Goal: Feedback & Contribution: Leave review/rating

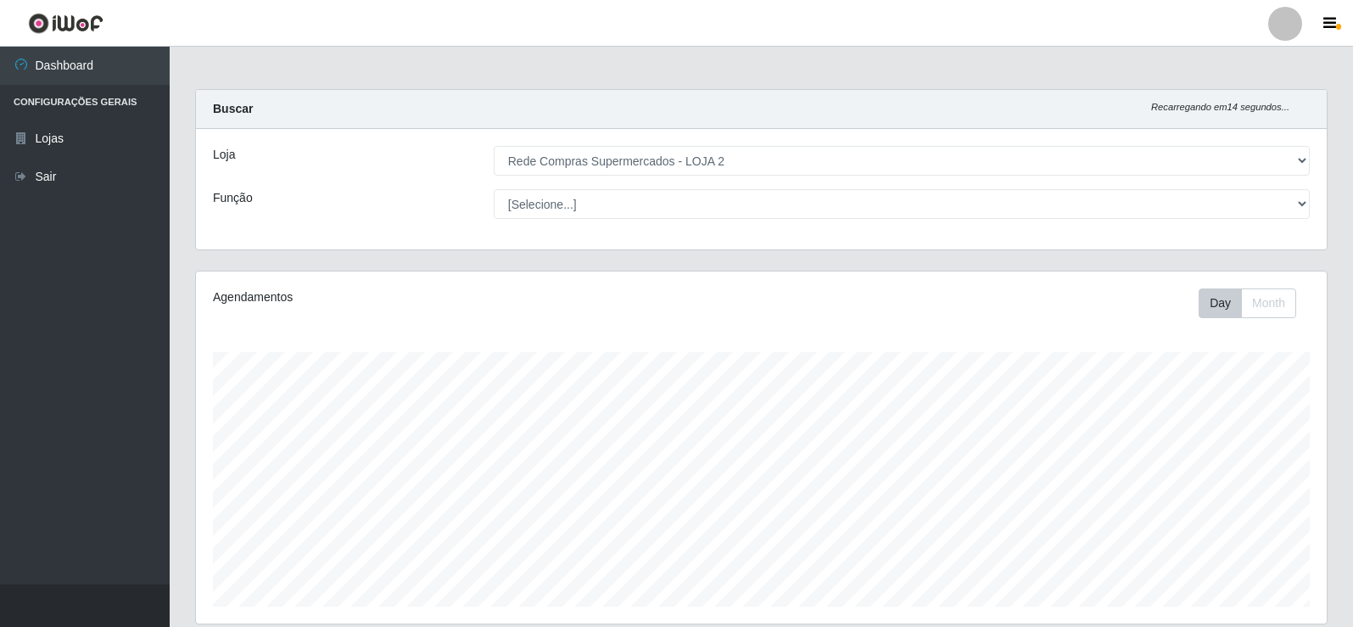
select select "161"
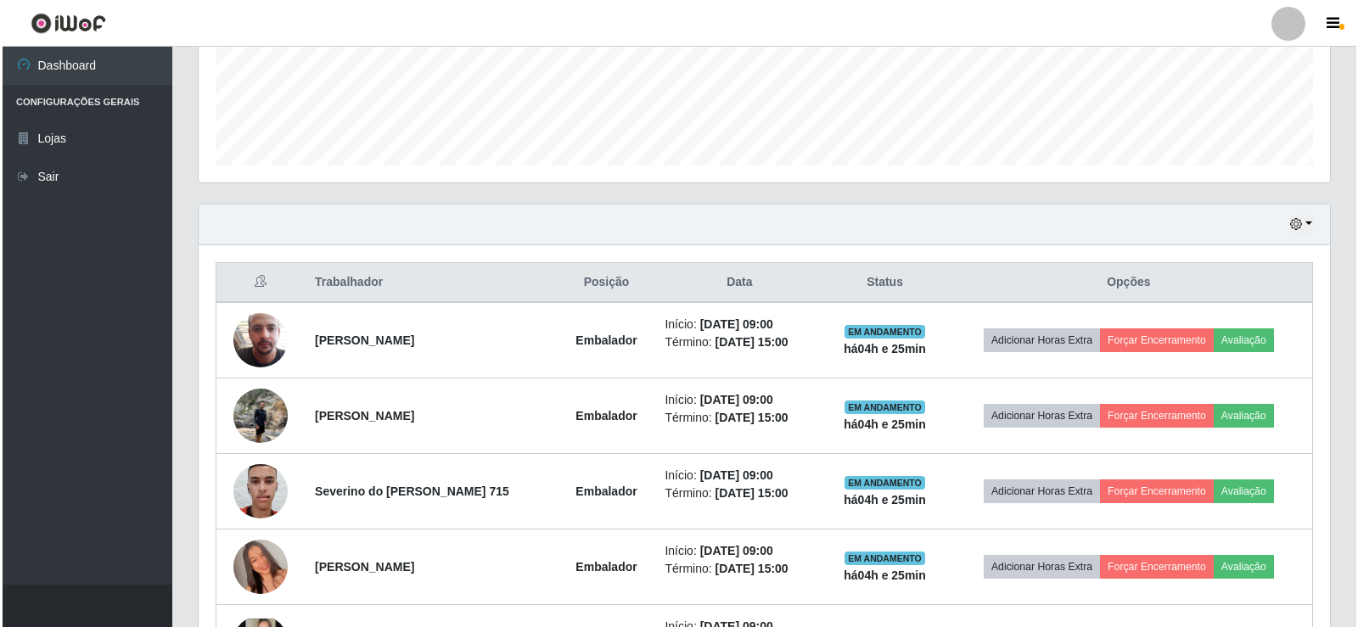
scroll to position [452, 0]
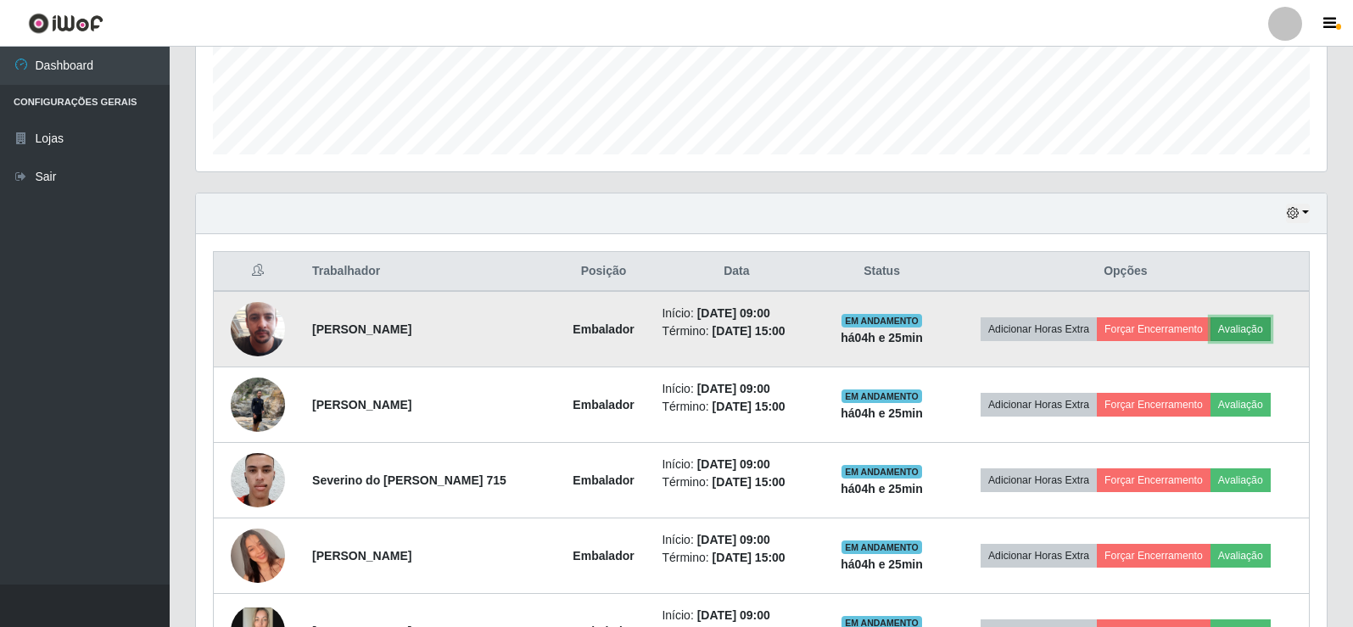
click at [1251, 333] on button "Avaliação" at bounding box center [1241, 329] width 60 height 24
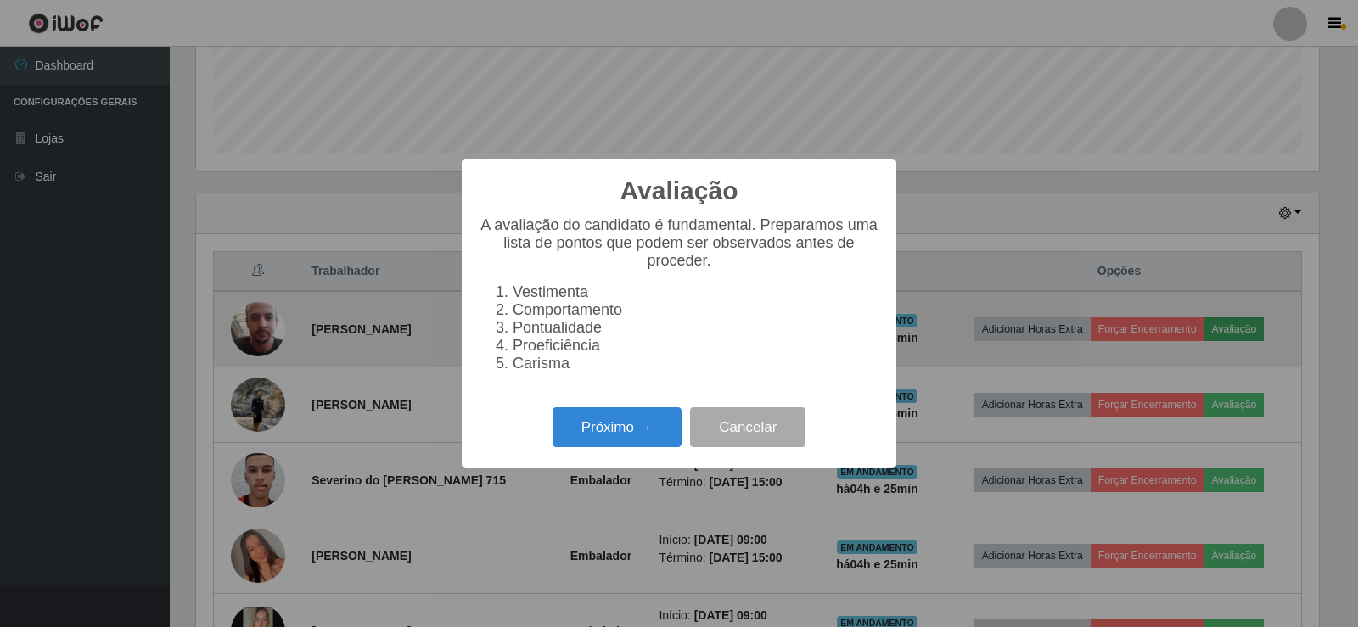
scroll to position [352, 1123]
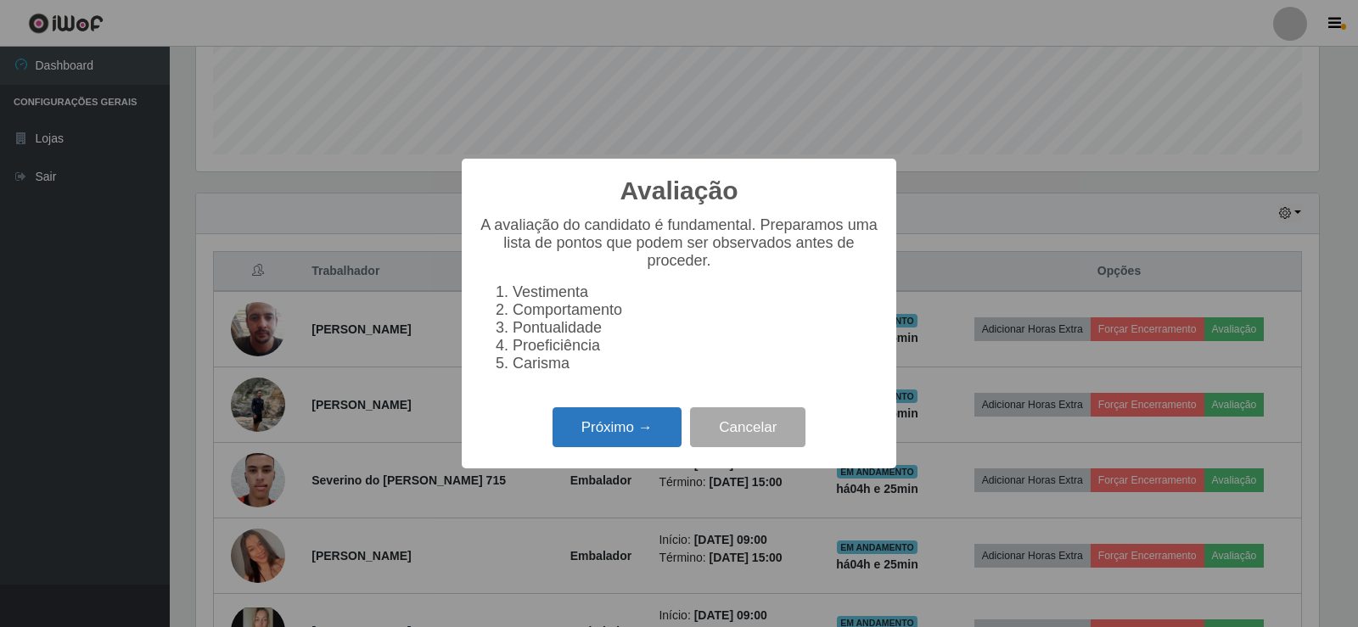
click at [574, 430] on button "Próximo →" at bounding box center [616, 427] width 129 height 40
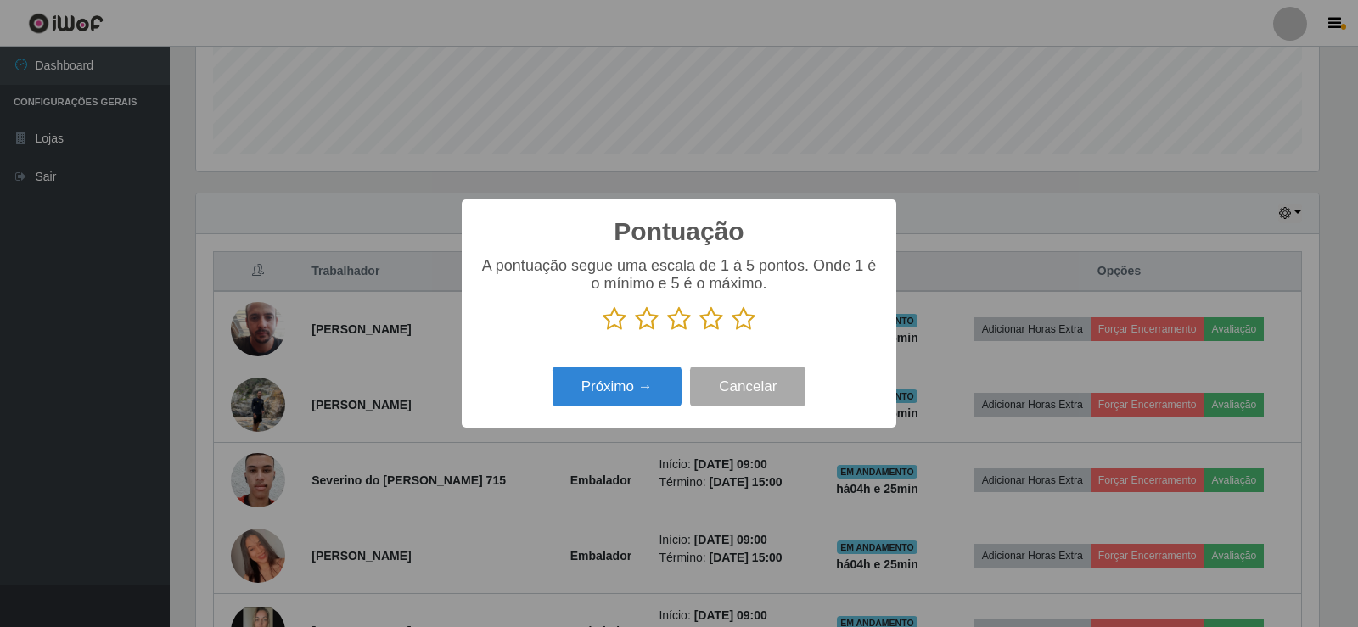
drag, startPoint x: 736, startPoint y: 322, endPoint x: 720, endPoint y: 333, distance: 19.5
click at [736, 322] on icon at bounding box center [743, 318] width 24 height 25
click at [731, 332] on input "radio" at bounding box center [731, 332] width 0 height 0
click at [630, 382] on button "Próximo →" at bounding box center [616, 387] width 129 height 40
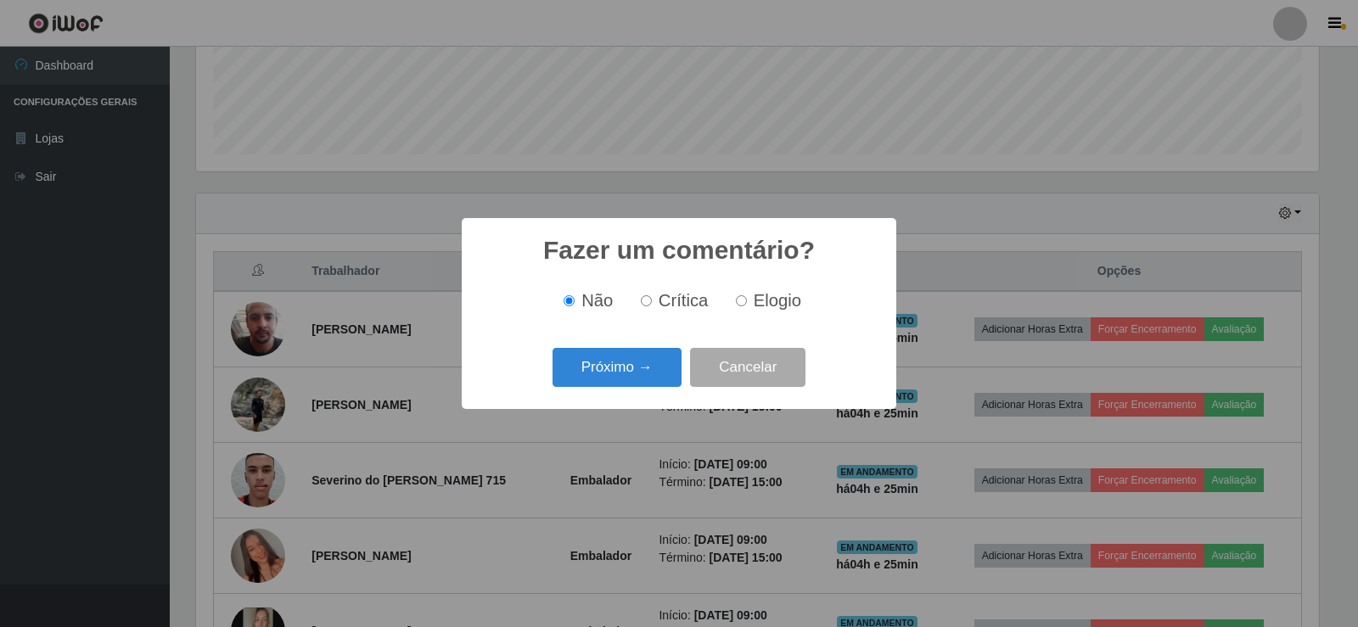
click at [630, 389] on div "Próximo → Cancelar" at bounding box center [679, 367] width 400 height 48
click at [637, 375] on button "Próximo →" at bounding box center [616, 368] width 129 height 40
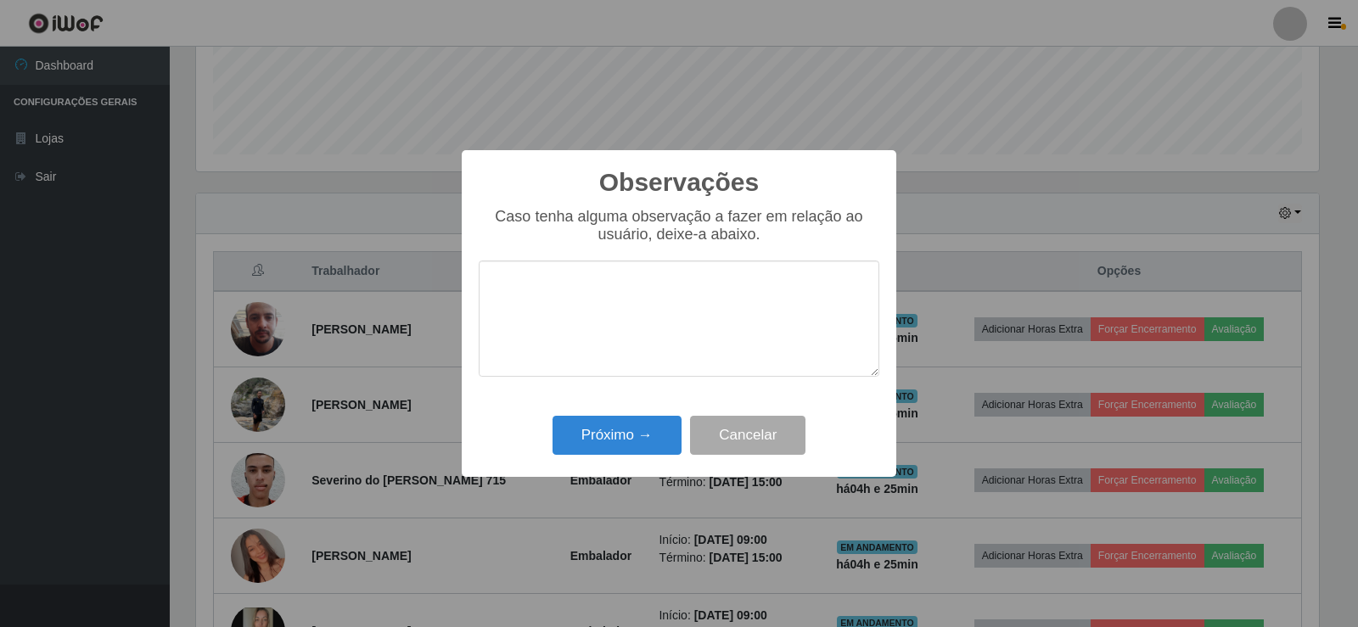
click at [641, 417] on div "Próximo → Cancelar" at bounding box center [679, 435] width 400 height 48
click at [644, 422] on button "Próximo →" at bounding box center [616, 436] width 129 height 40
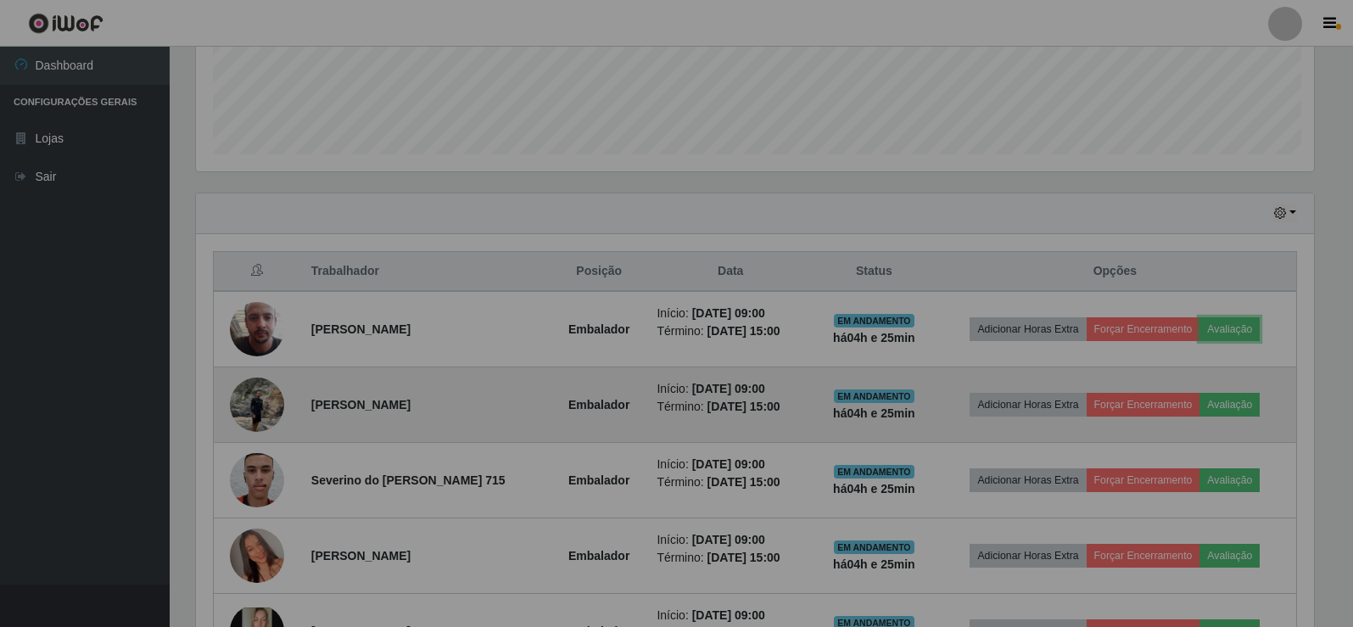
scroll to position [352, 1131]
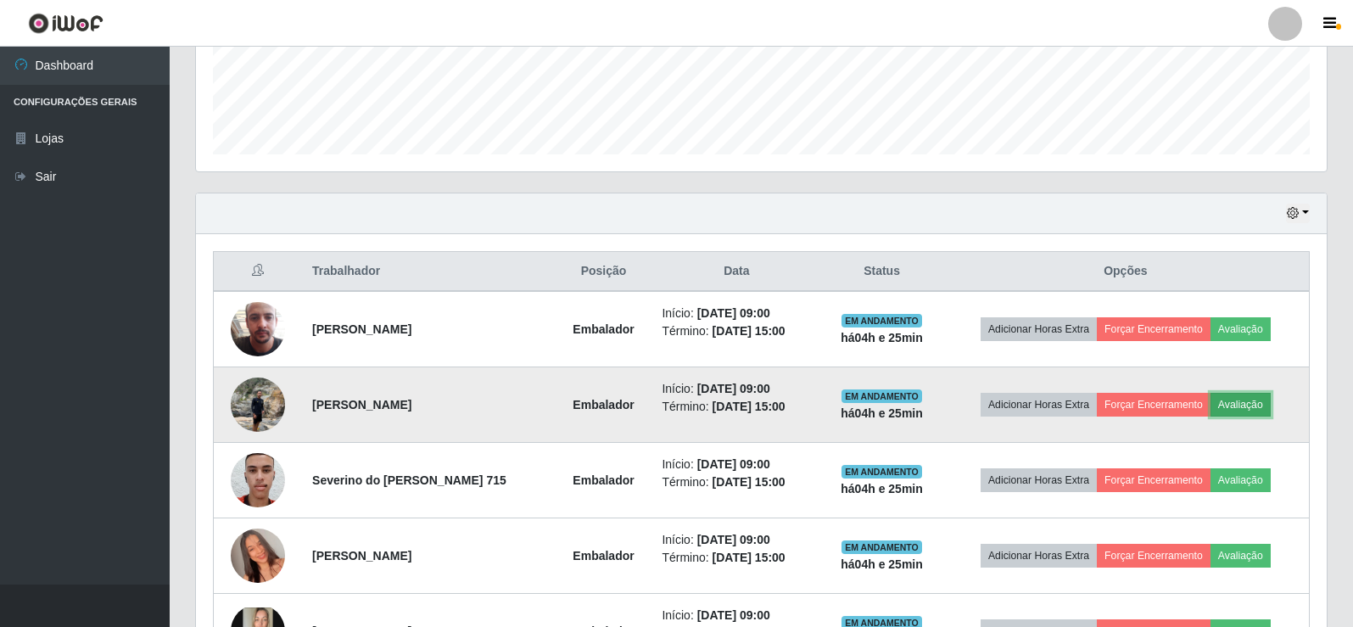
click at [1247, 401] on button "Avaliação" at bounding box center [1241, 405] width 60 height 24
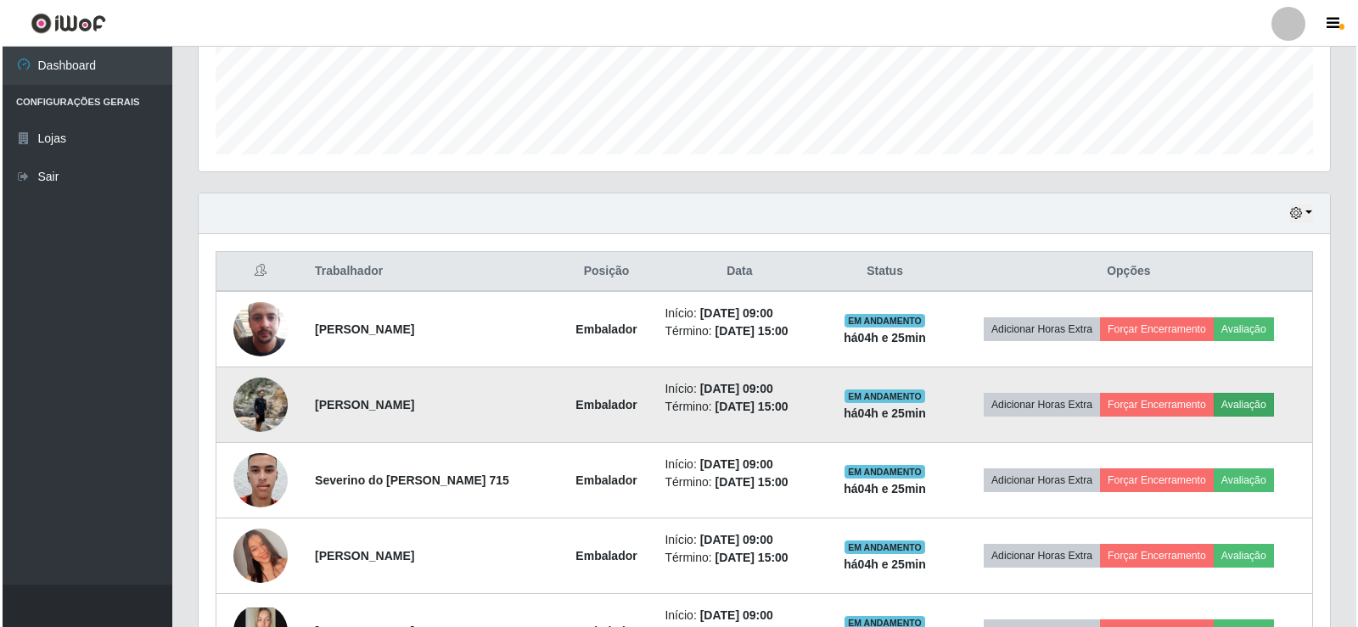
scroll to position [352, 1123]
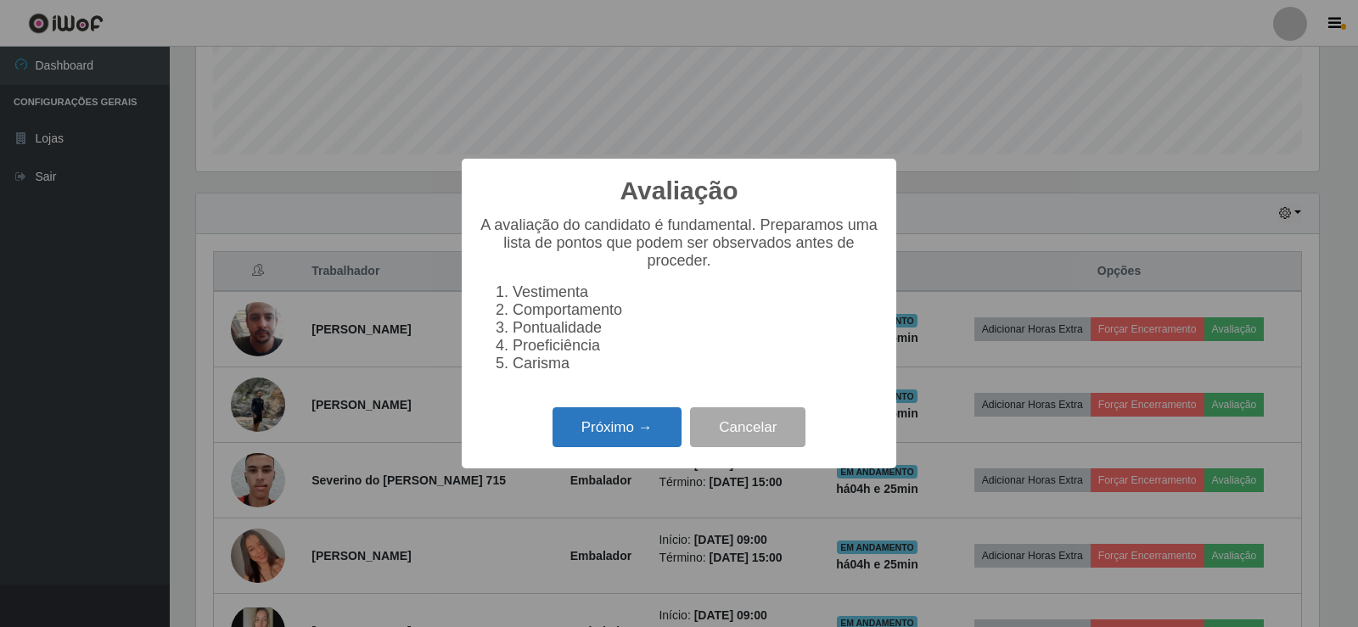
click at [619, 431] on button "Próximo →" at bounding box center [616, 427] width 129 height 40
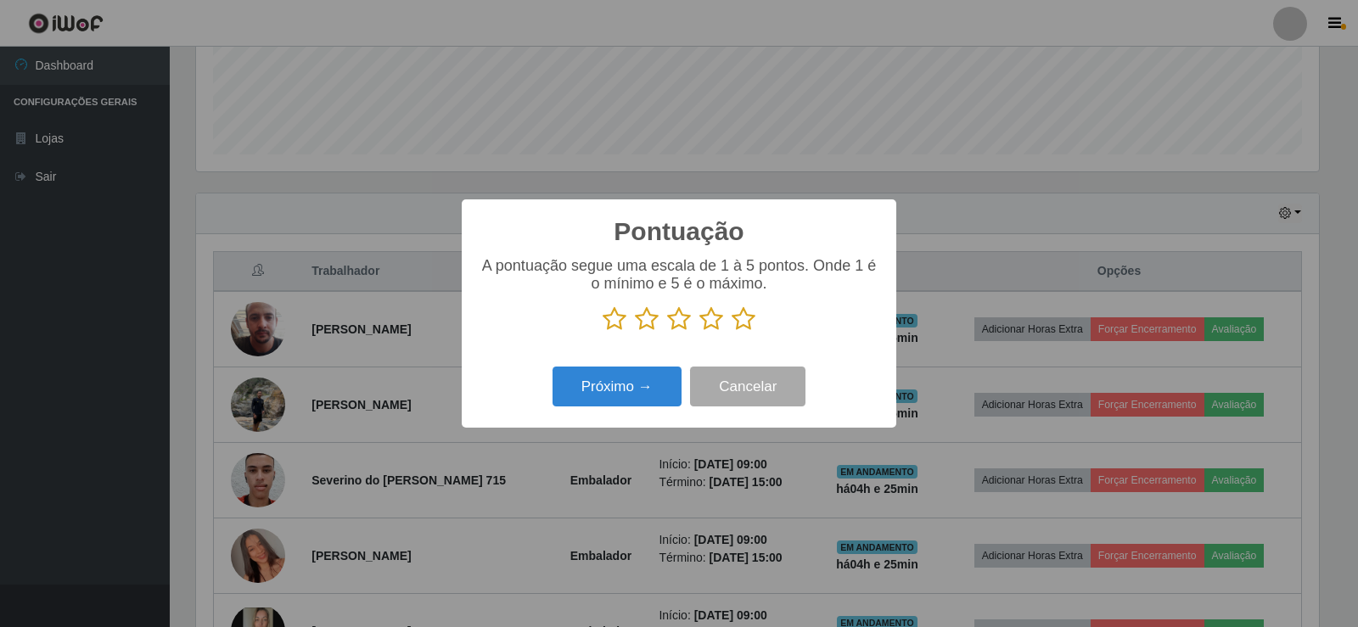
click at [741, 325] on icon at bounding box center [743, 318] width 24 height 25
click at [731, 332] on input "radio" at bounding box center [731, 332] width 0 height 0
click at [652, 382] on button "Próximo →" at bounding box center [616, 387] width 129 height 40
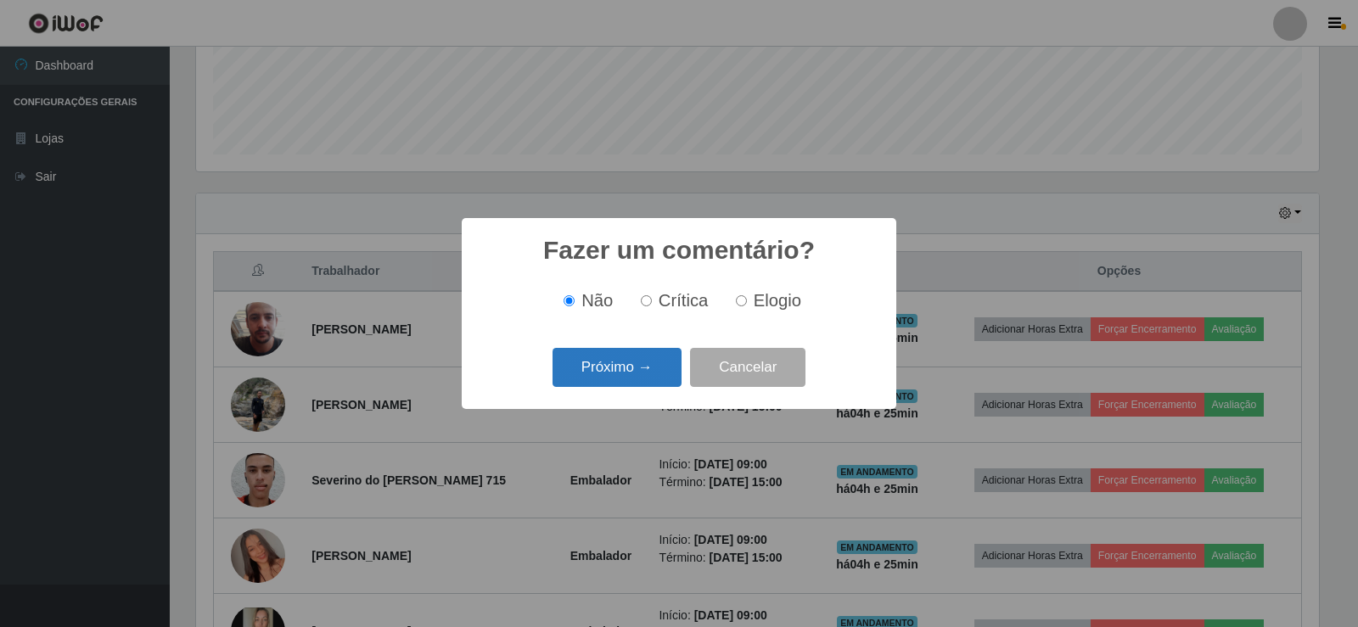
click at [638, 374] on button "Próximo →" at bounding box center [616, 368] width 129 height 40
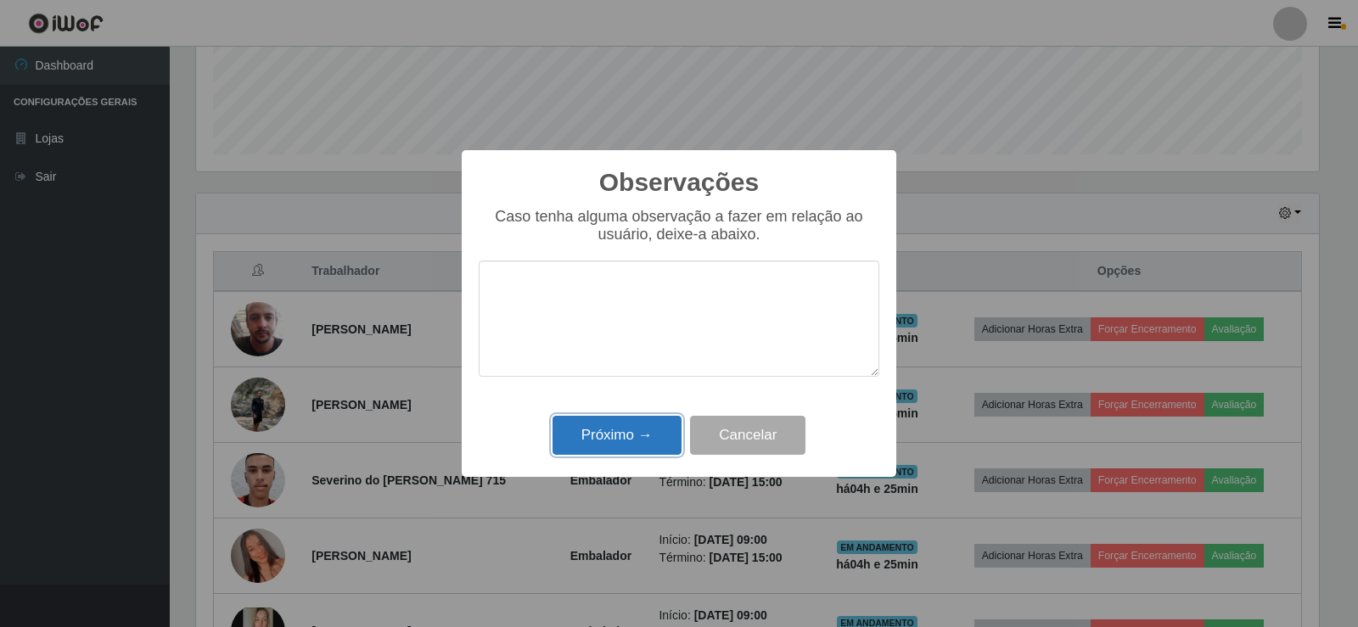
click at [635, 433] on button "Próximo →" at bounding box center [616, 436] width 129 height 40
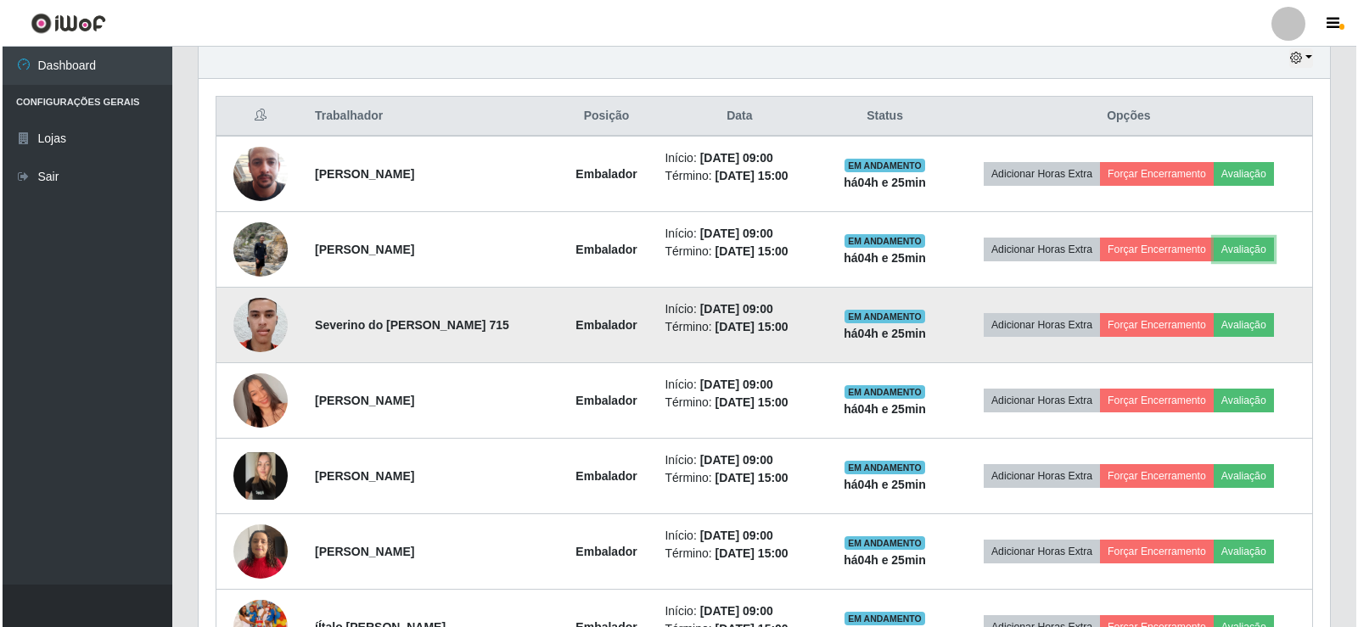
scroll to position [622, 0]
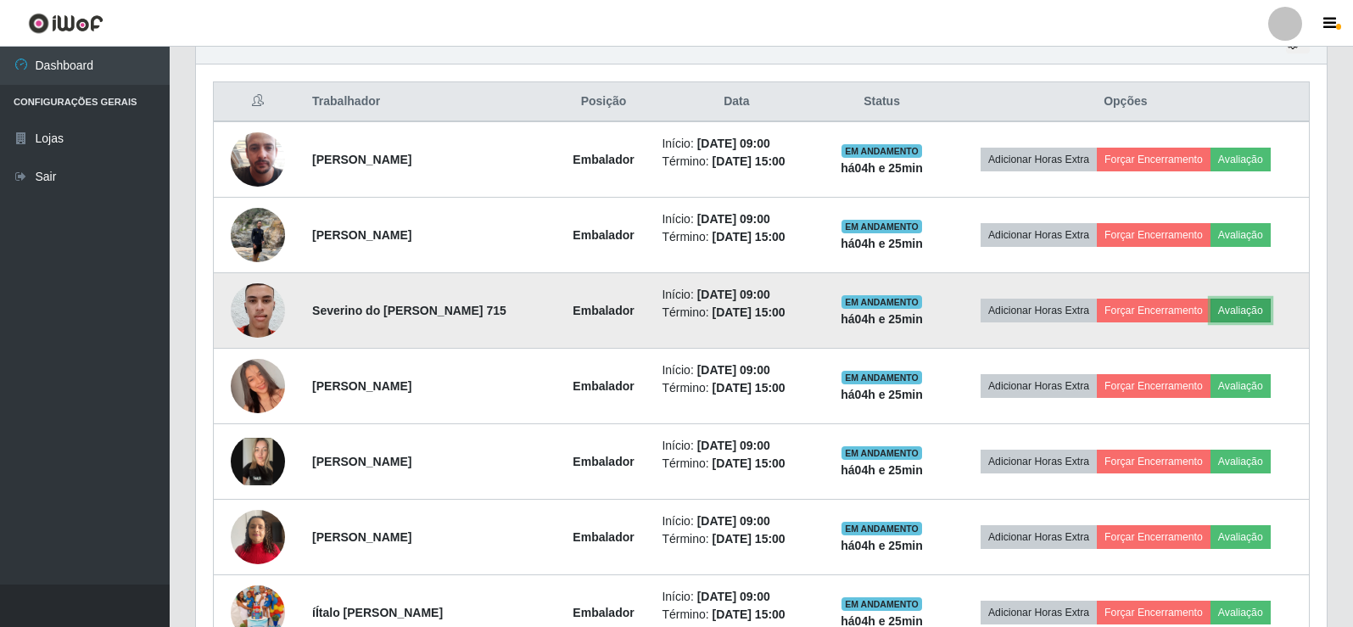
click at [1251, 316] on button "Avaliação" at bounding box center [1241, 311] width 60 height 24
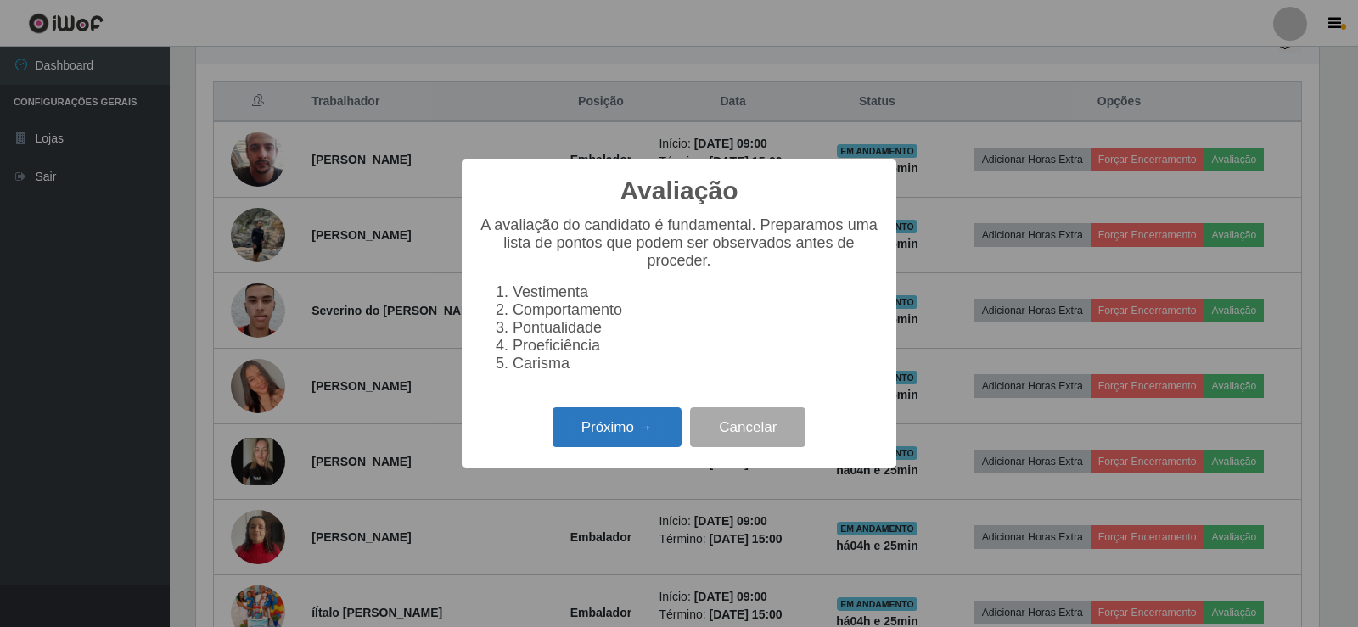
click at [581, 440] on button "Próximo →" at bounding box center [616, 427] width 129 height 40
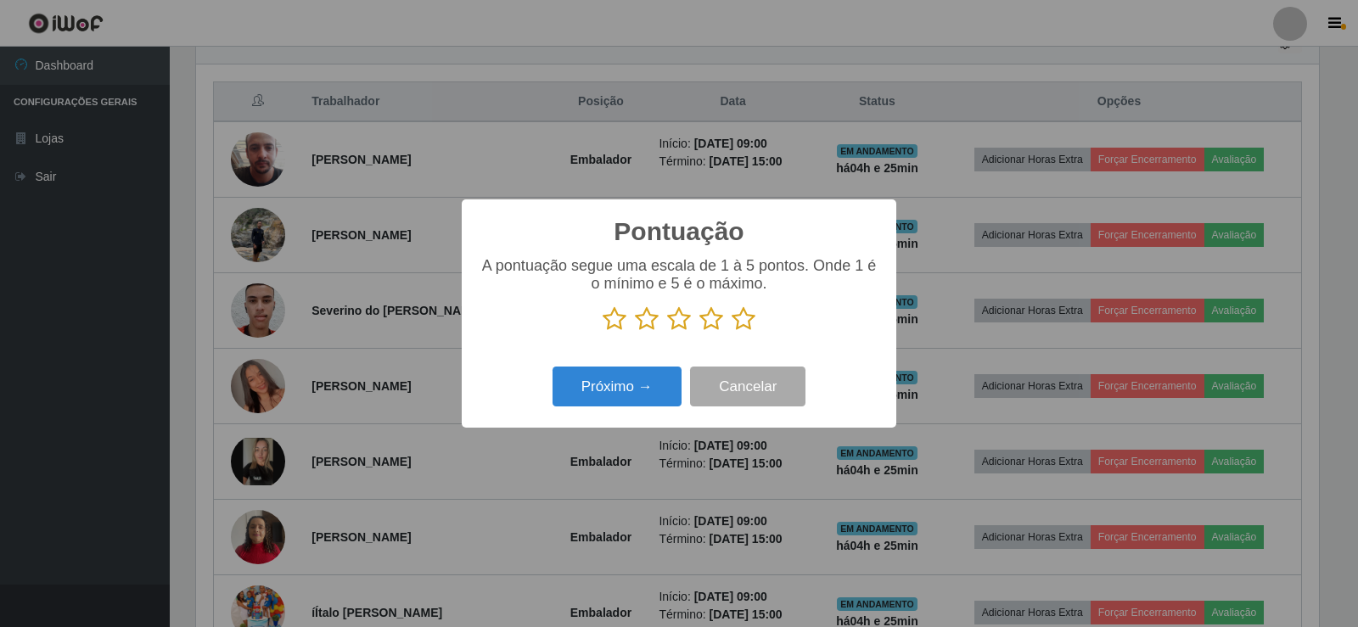
click at [746, 318] on icon at bounding box center [743, 318] width 24 height 25
click at [731, 332] on input "radio" at bounding box center [731, 332] width 0 height 0
click at [619, 381] on button "Próximo →" at bounding box center [616, 387] width 129 height 40
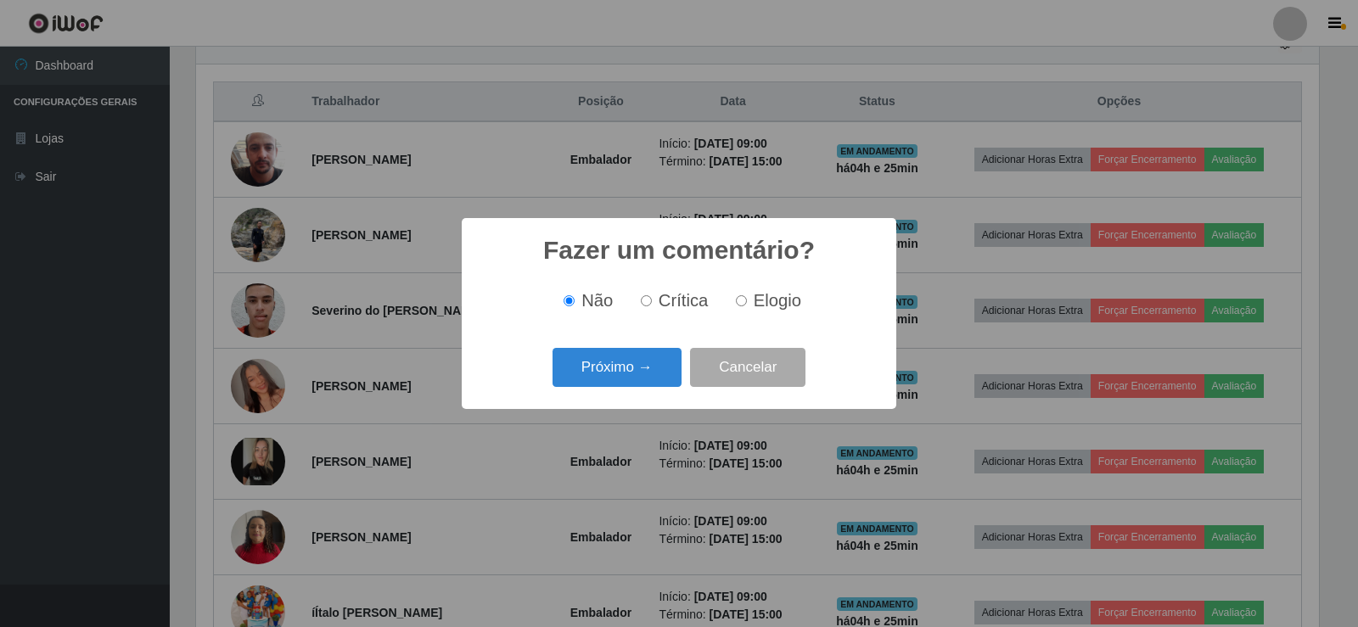
click at [624, 361] on button "Próximo →" at bounding box center [616, 368] width 129 height 40
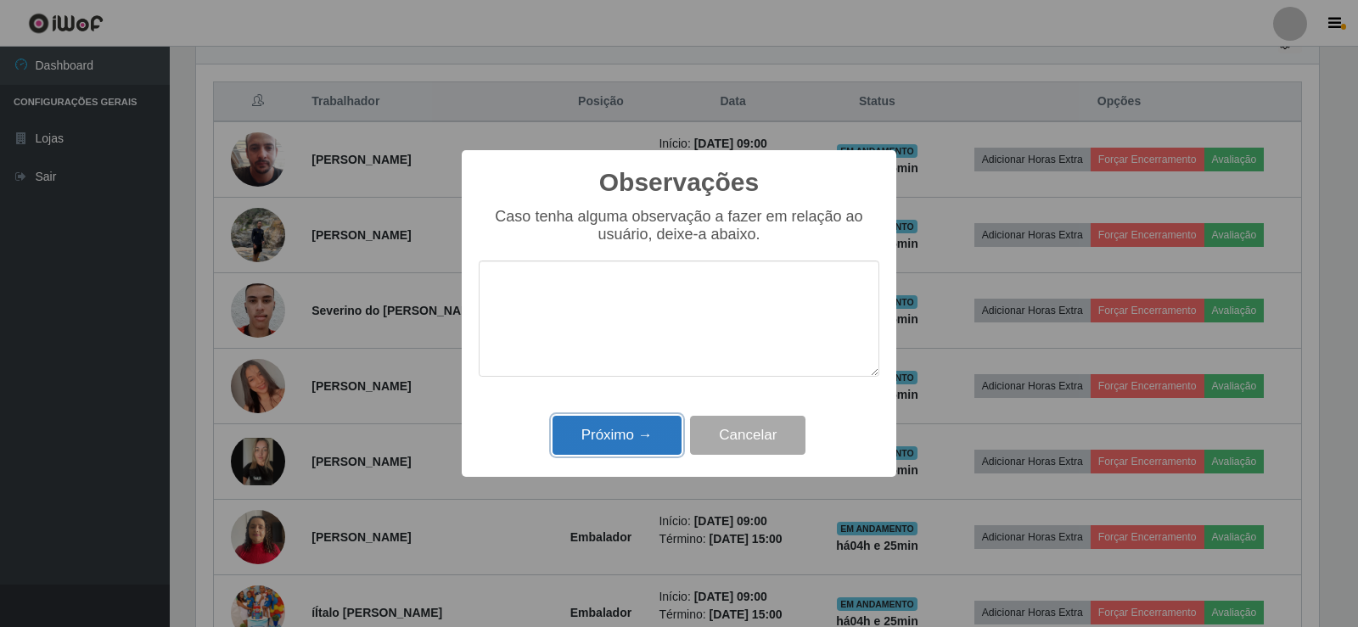
click at [624, 437] on button "Próximo →" at bounding box center [616, 436] width 129 height 40
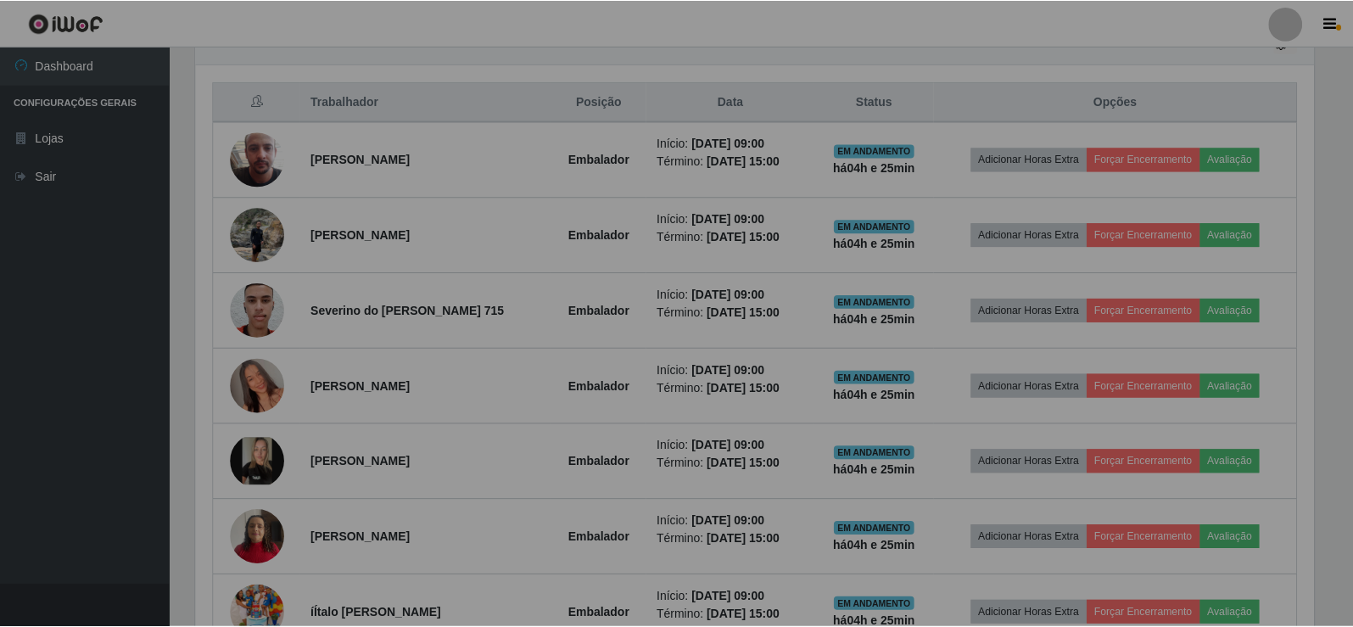
scroll to position [352, 1131]
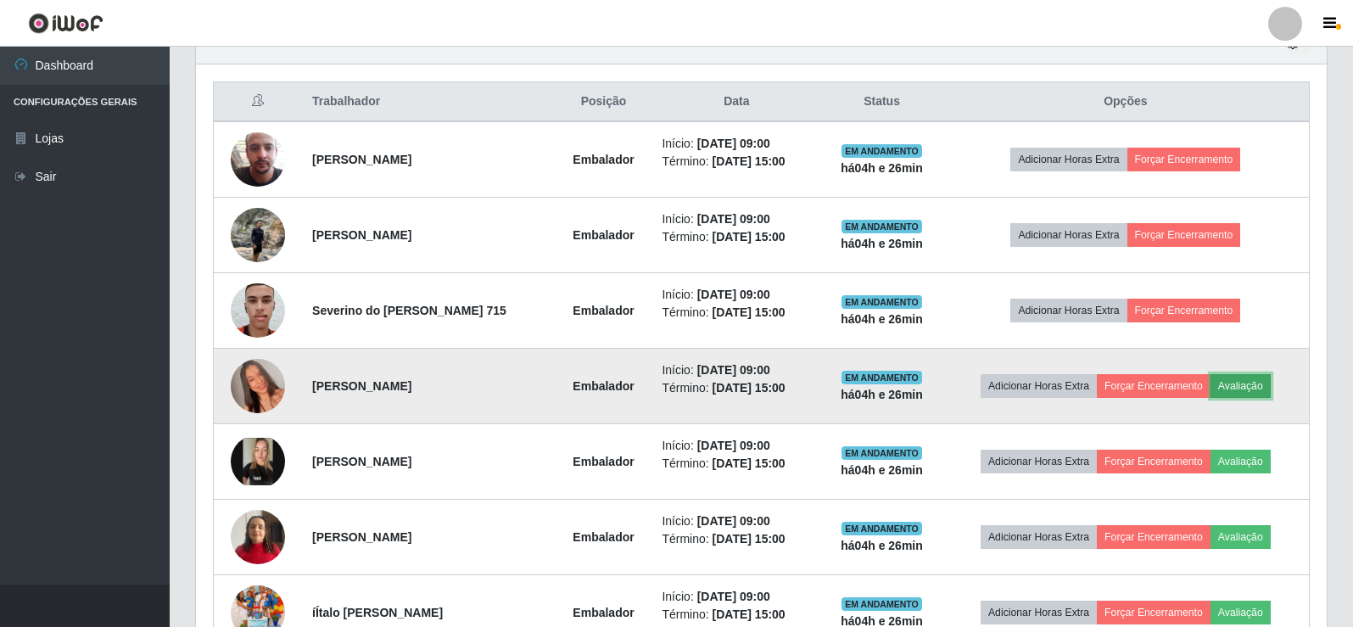
click at [1235, 381] on button "Avaliação" at bounding box center [1241, 386] width 60 height 24
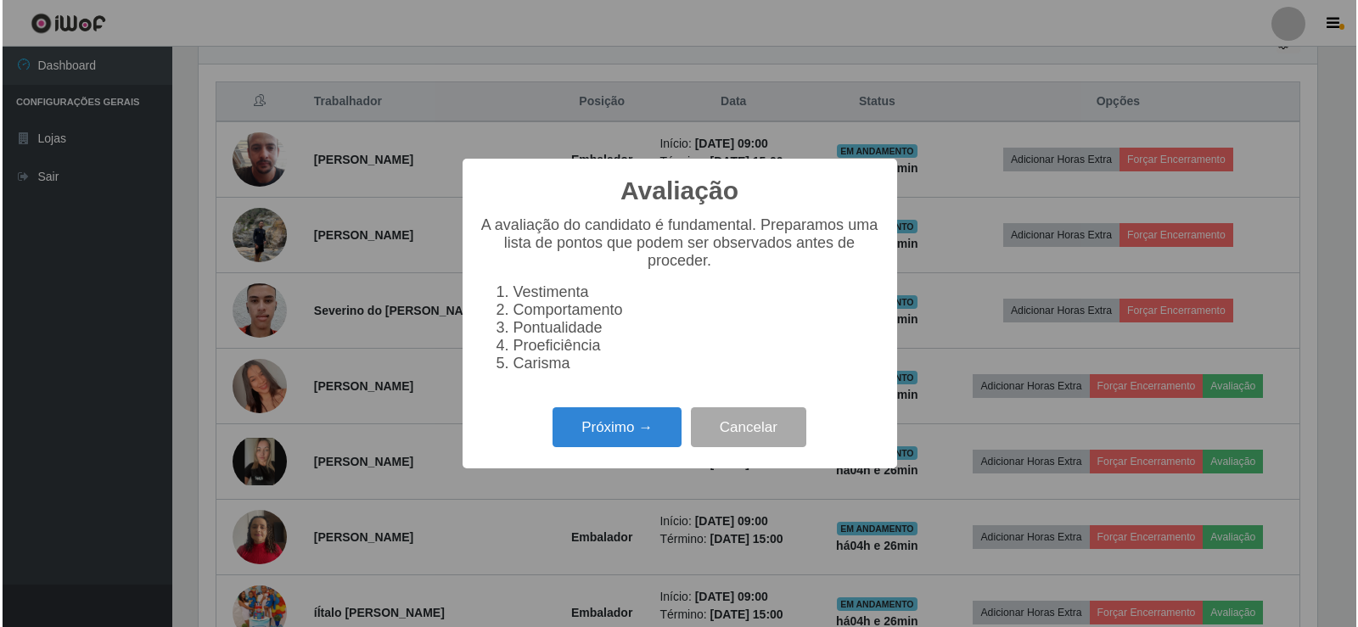
scroll to position [352, 1123]
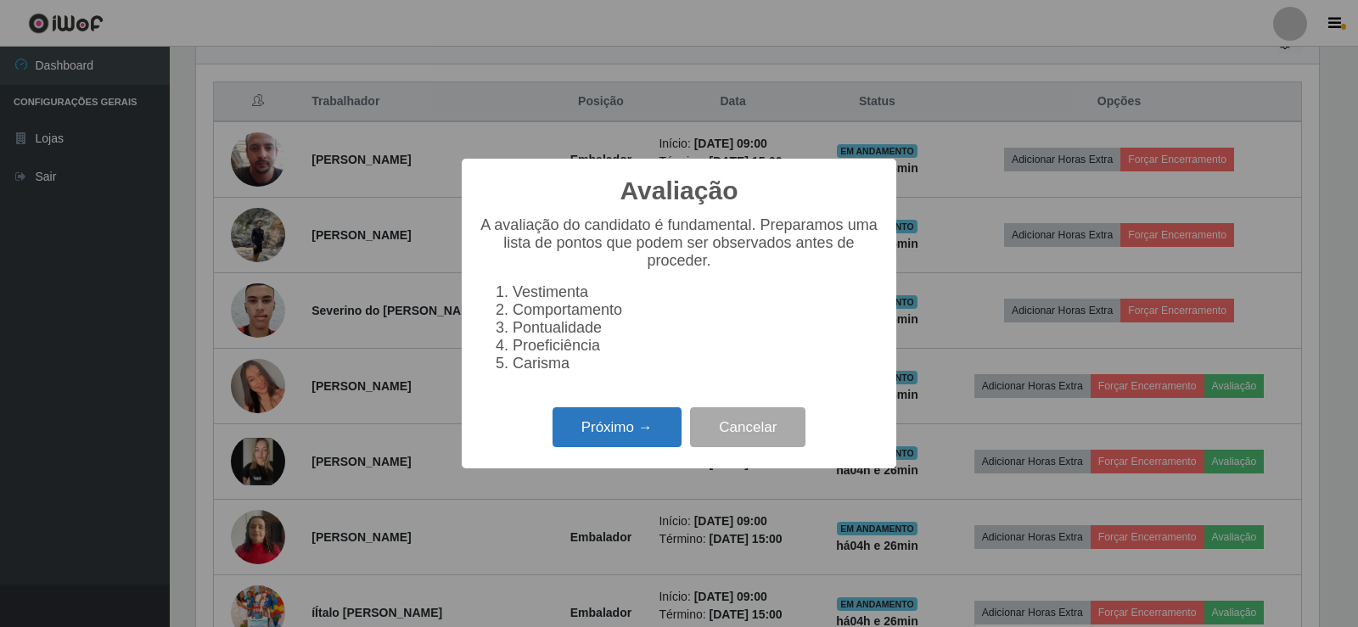
click at [641, 429] on button "Próximo →" at bounding box center [616, 427] width 129 height 40
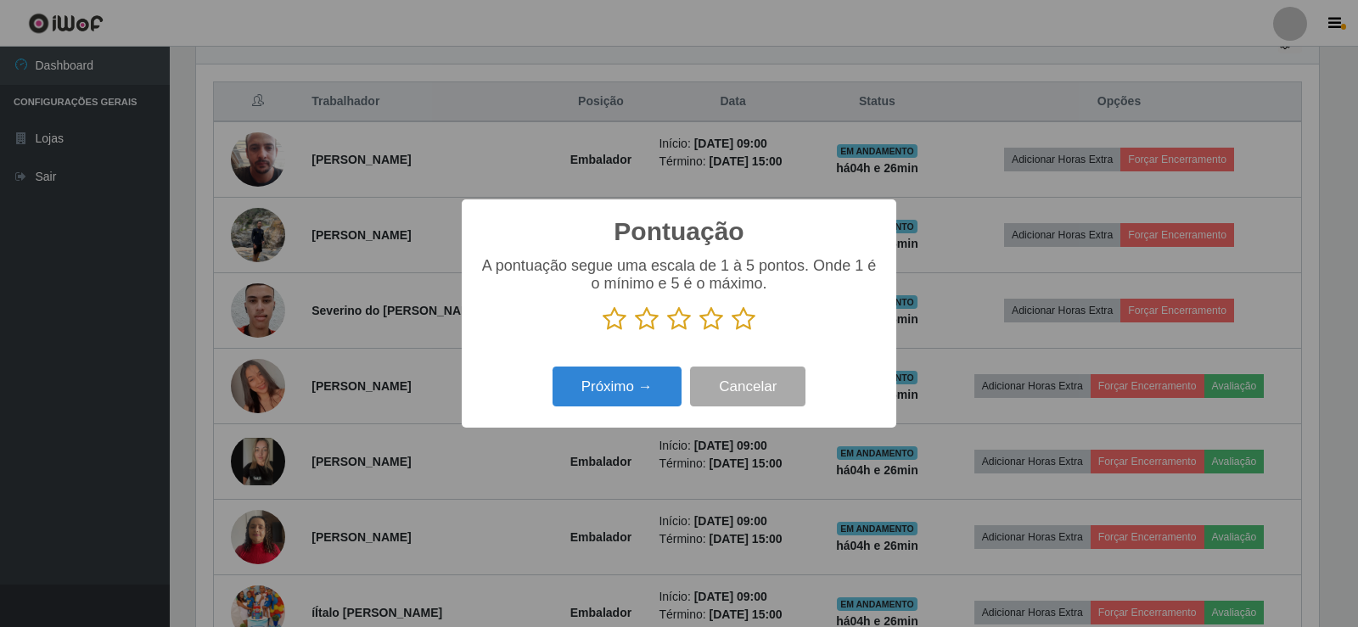
click at [736, 328] on icon at bounding box center [743, 318] width 24 height 25
click at [731, 332] on input "radio" at bounding box center [731, 332] width 0 height 0
click at [622, 383] on button "Próximo →" at bounding box center [616, 387] width 129 height 40
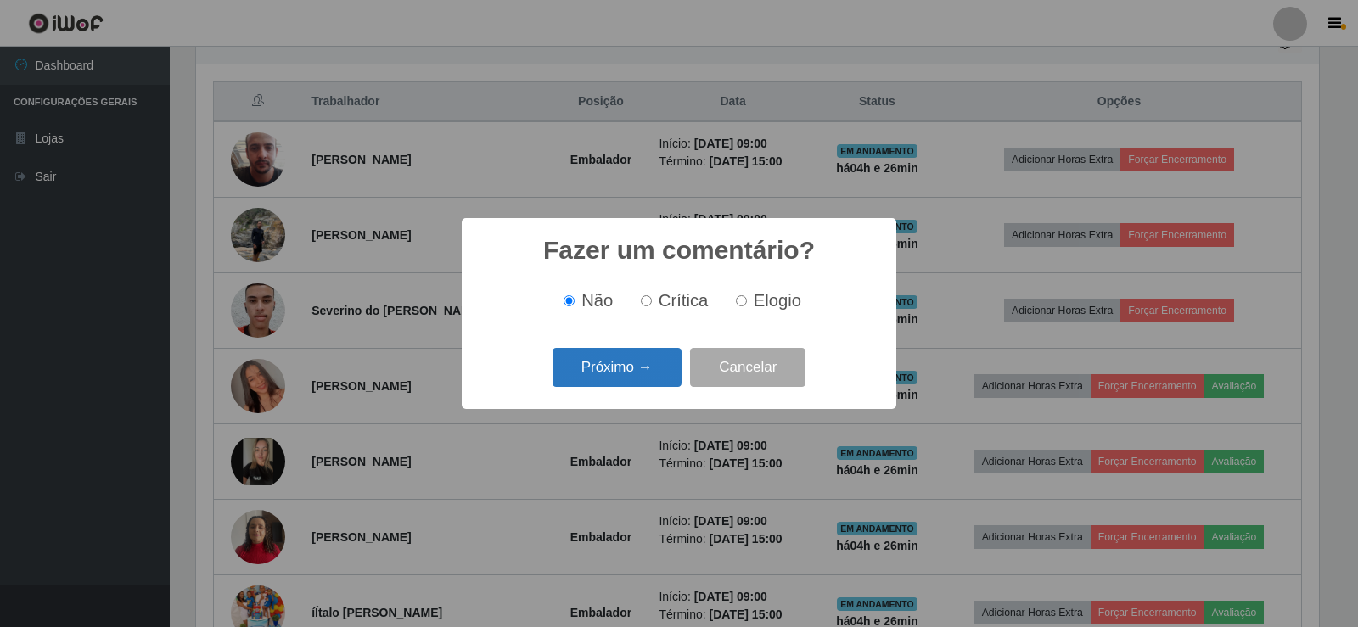
click at [625, 378] on button "Próximo →" at bounding box center [616, 368] width 129 height 40
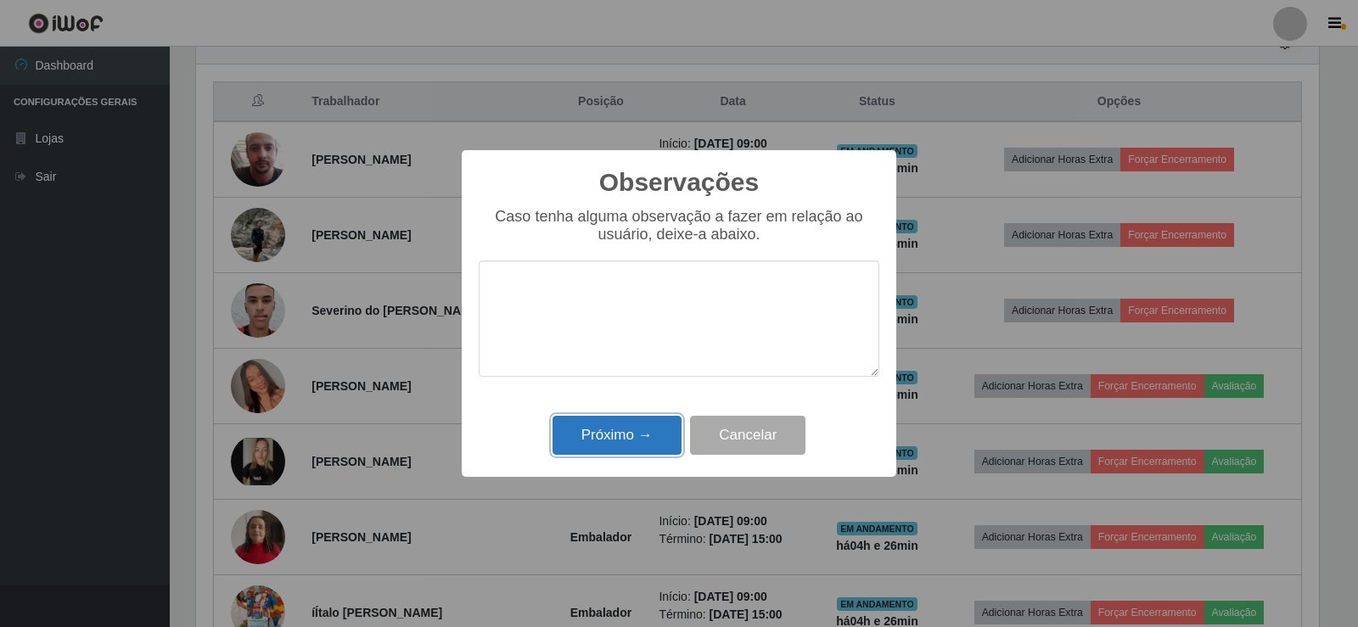
click at [629, 444] on button "Próximo →" at bounding box center [616, 436] width 129 height 40
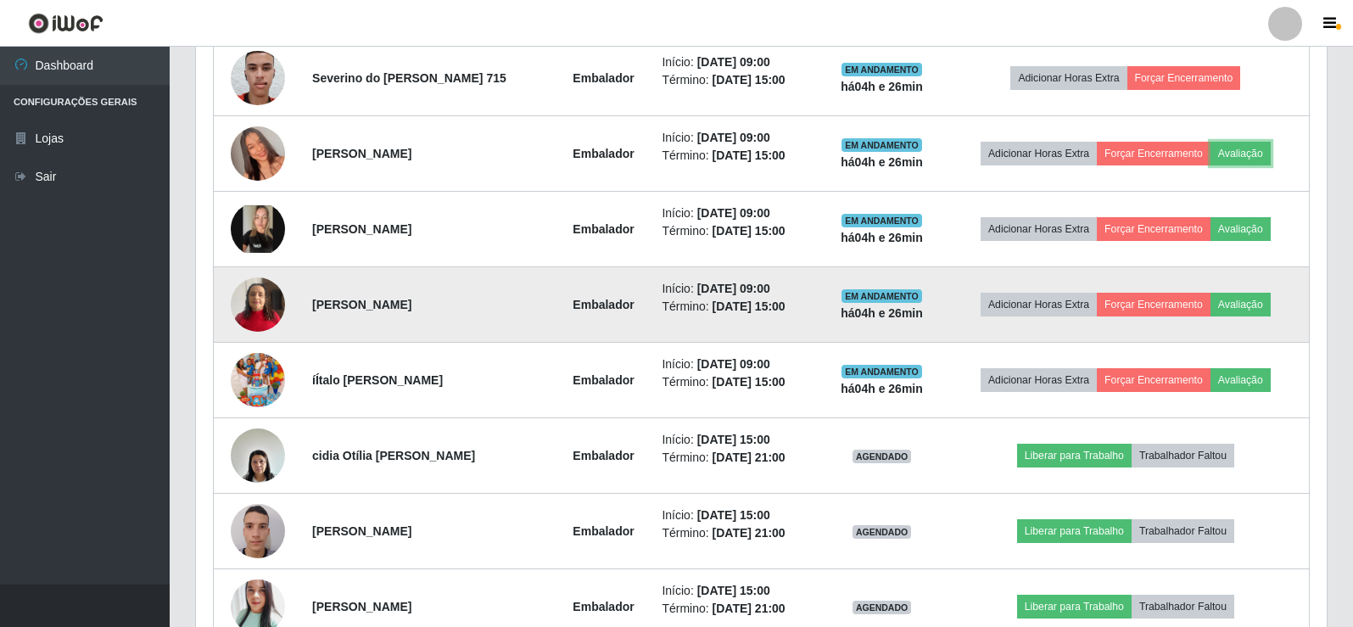
scroll to position [876, 0]
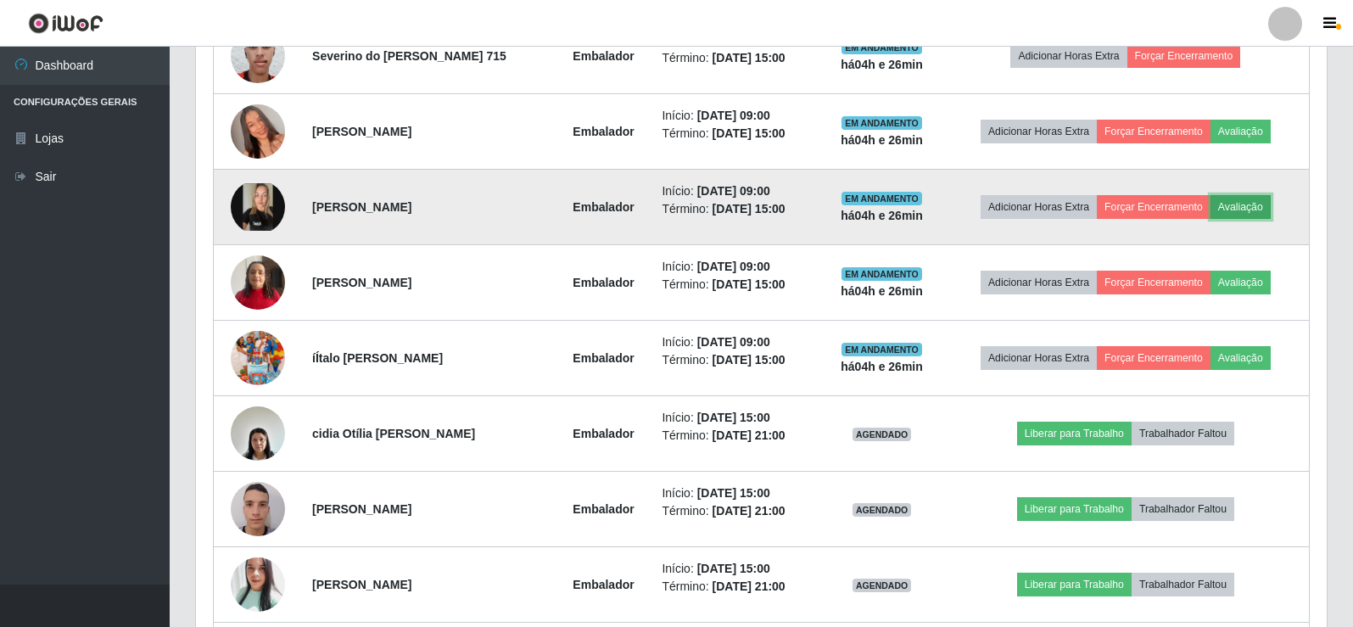
click at [1243, 203] on button "Avaliação" at bounding box center [1241, 207] width 60 height 24
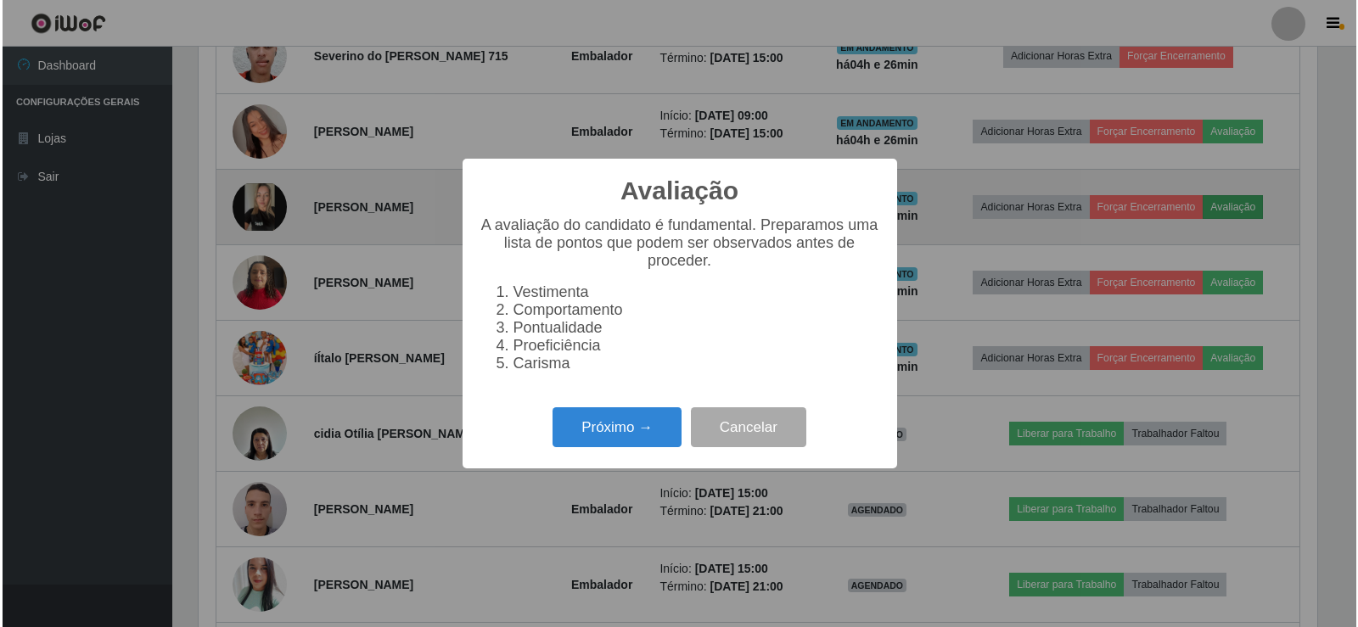
scroll to position [352, 1123]
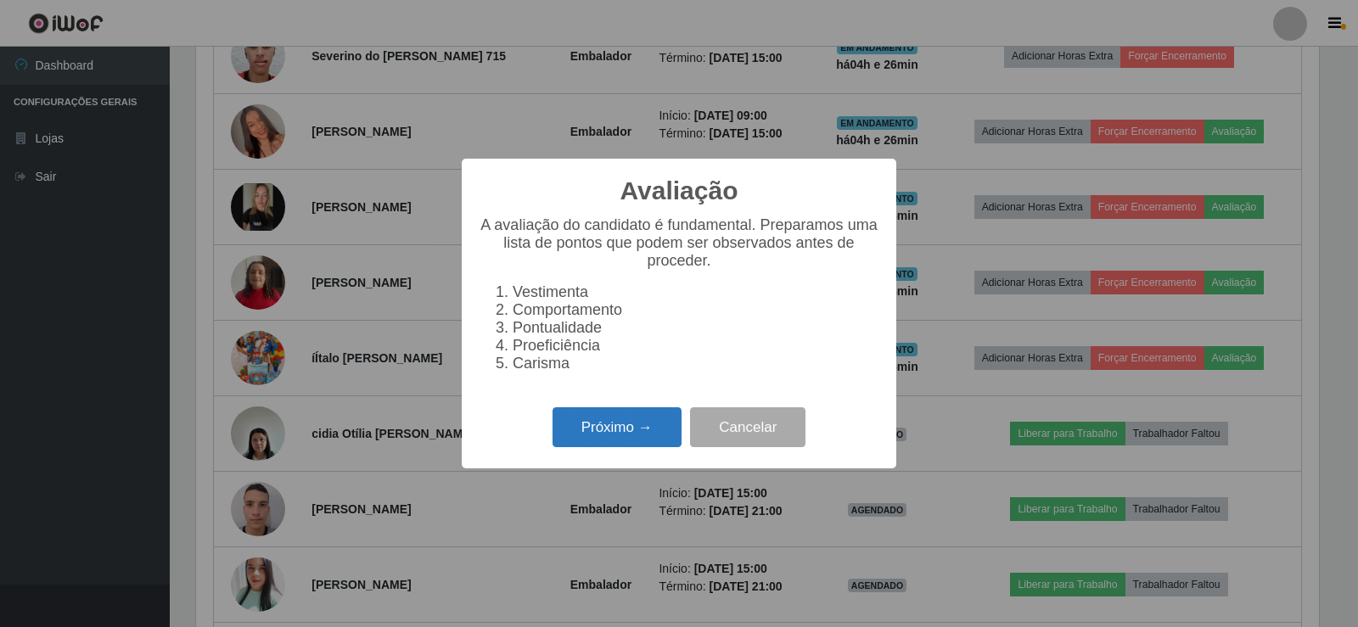
click at [602, 427] on button "Próximo →" at bounding box center [616, 427] width 129 height 40
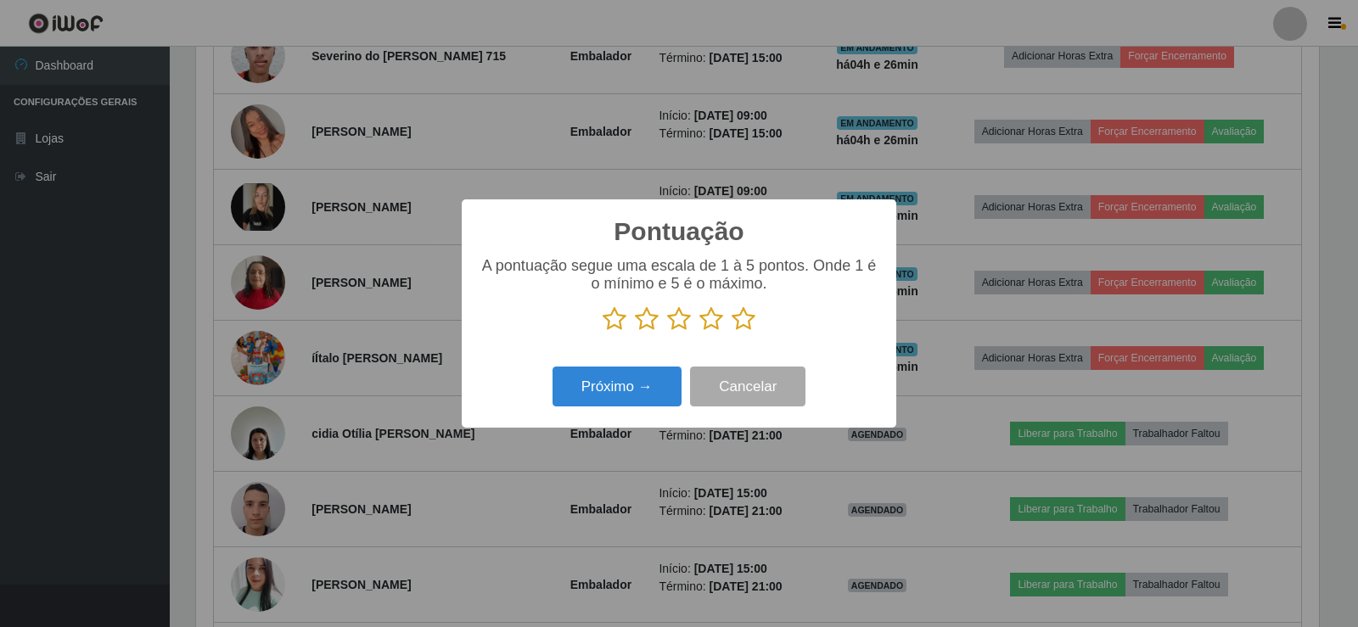
click at [736, 318] on icon at bounding box center [743, 318] width 24 height 25
click at [731, 332] on input "radio" at bounding box center [731, 332] width 0 height 0
click at [633, 376] on button "Próximo →" at bounding box center [616, 387] width 129 height 40
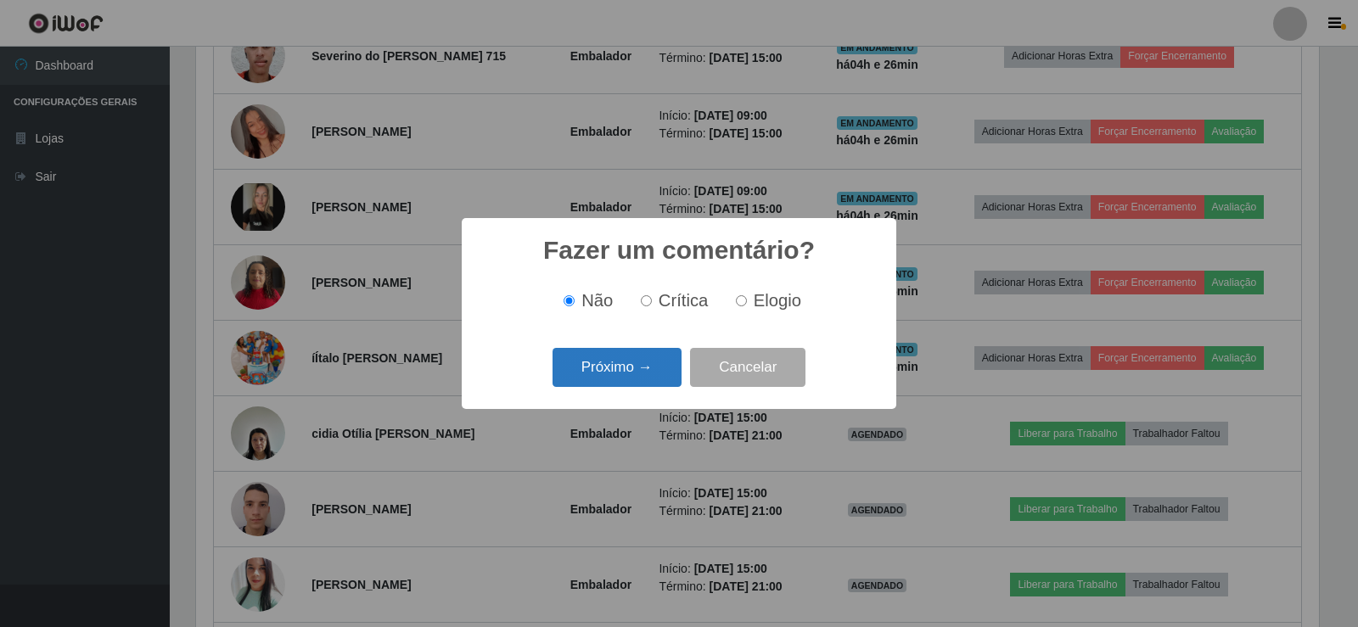
click at [650, 348] on div "Próximo → Cancelar" at bounding box center [679, 367] width 400 height 48
click at [649, 407] on div "Fazer um comentário? × Não Crítica Elogio Próximo → Cancelar" at bounding box center [679, 313] width 434 height 190
click at [645, 369] on button "Próximo →" at bounding box center [616, 368] width 129 height 40
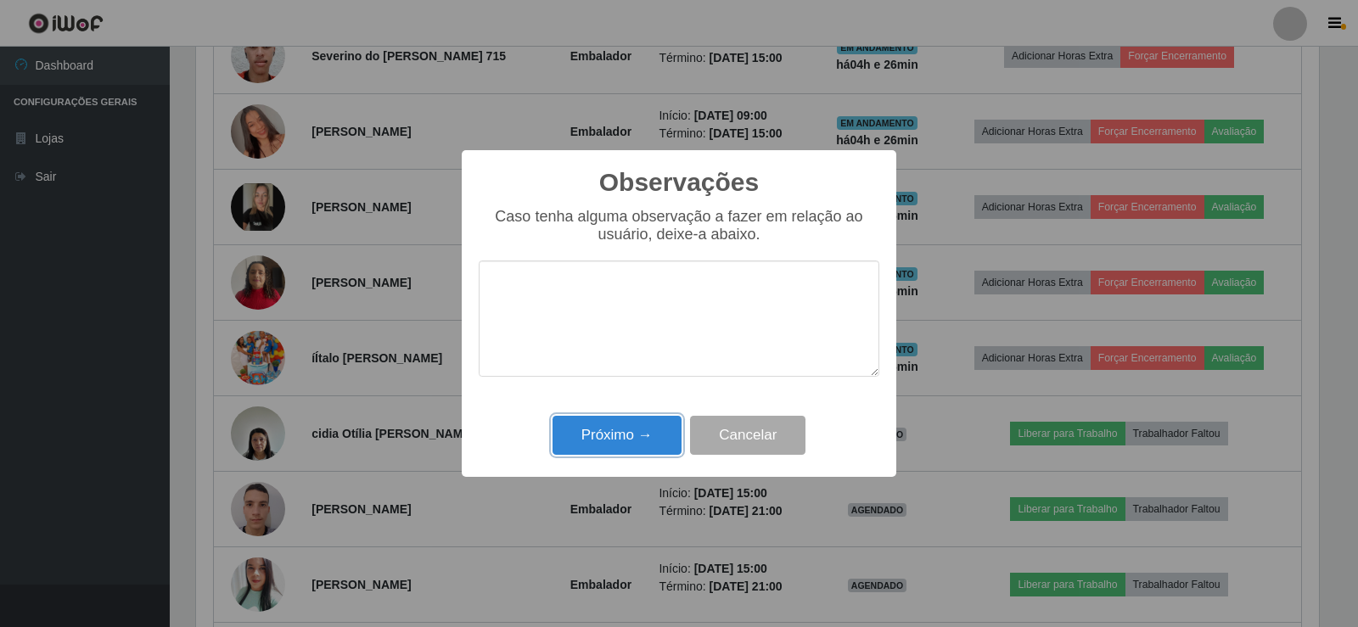
click at [645, 417] on button "Próximo →" at bounding box center [616, 436] width 129 height 40
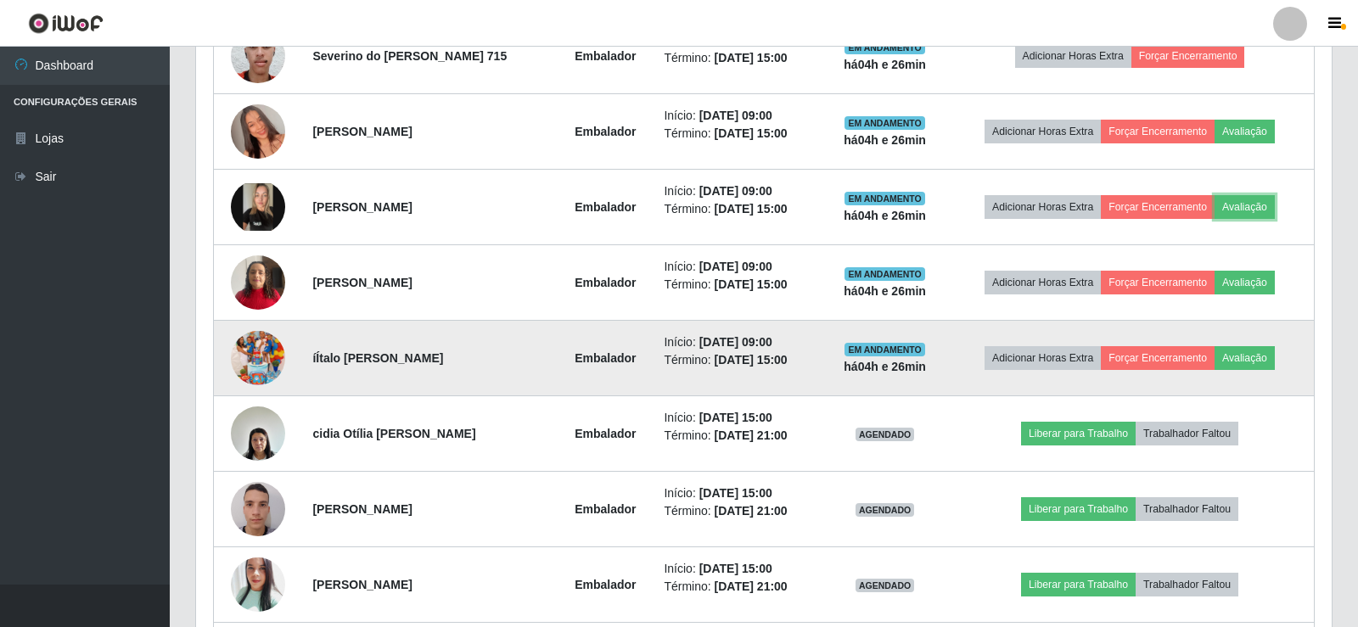
scroll to position [352, 1131]
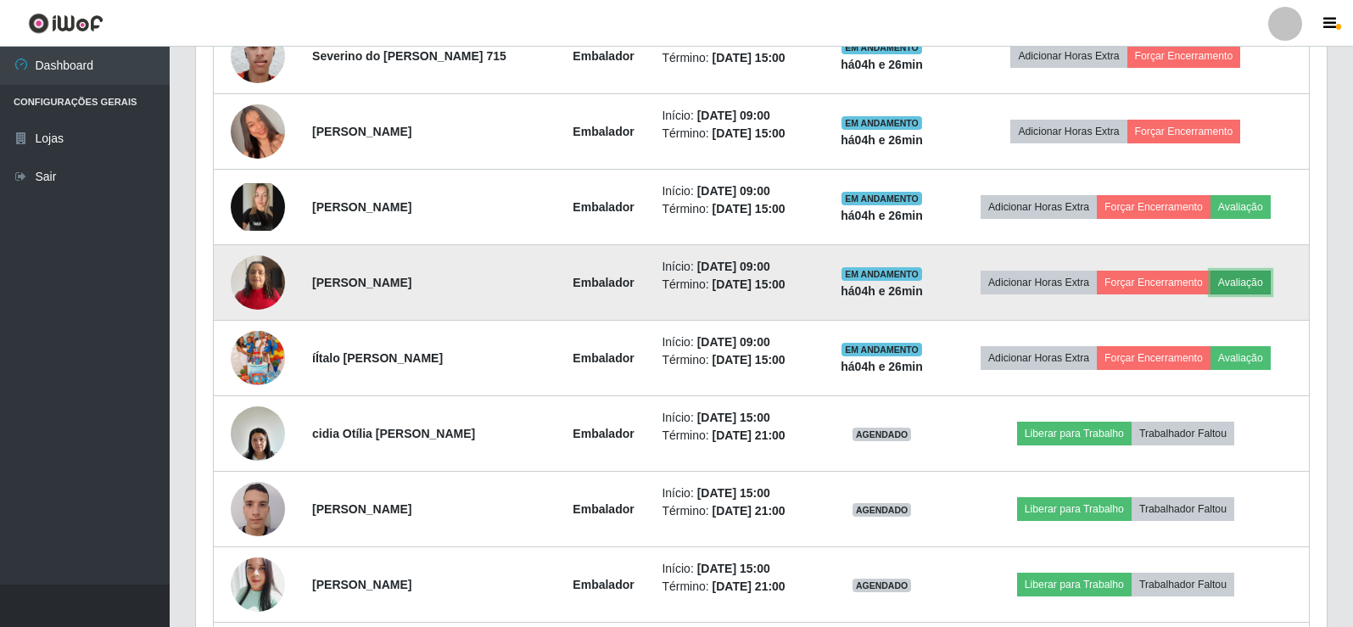
click at [1245, 287] on button "Avaliação" at bounding box center [1241, 283] width 60 height 24
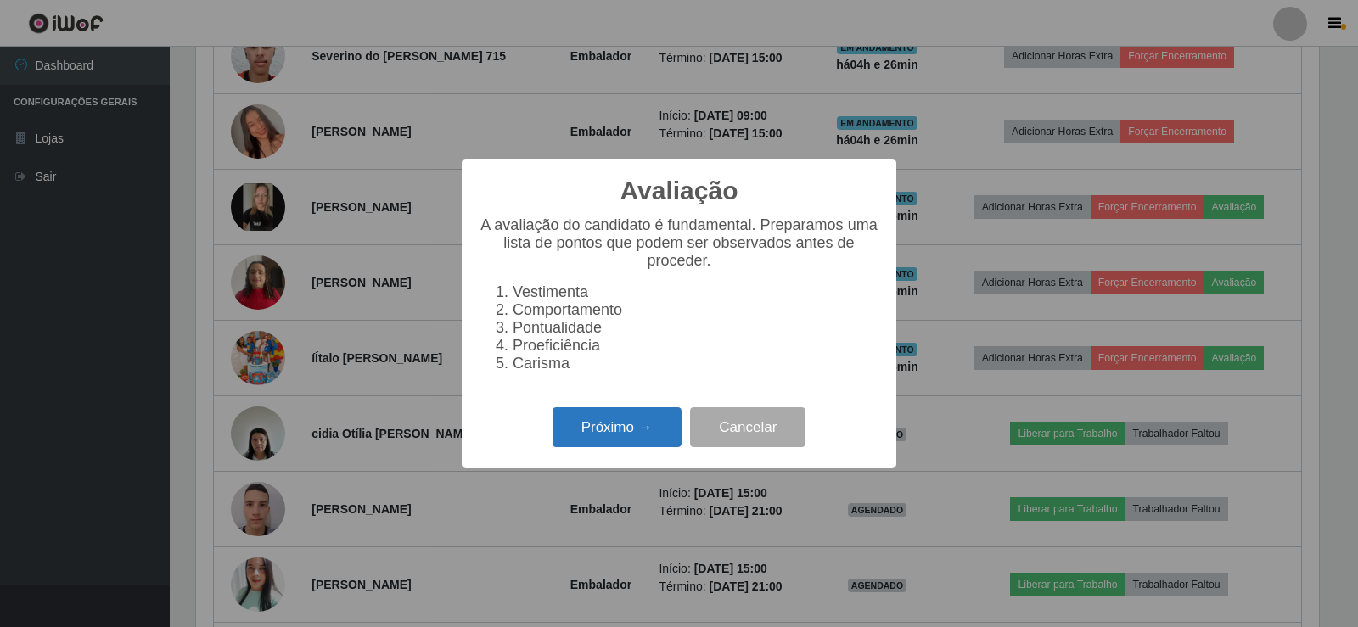
click at [626, 428] on button "Próximo →" at bounding box center [616, 427] width 129 height 40
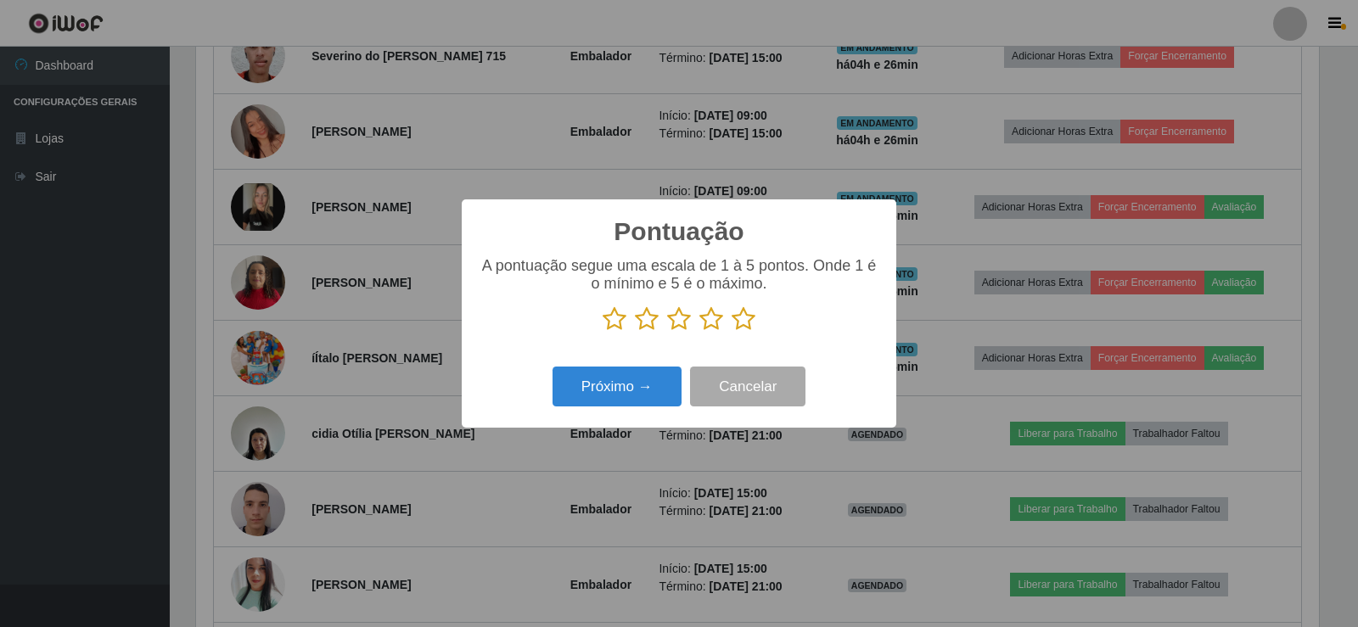
click at [627, 368] on div "Próximo → Cancelar" at bounding box center [679, 386] width 400 height 48
click at [742, 320] on icon at bounding box center [743, 318] width 24 height 25
click at [731, 332] on input "radio" at bounding box center [731, 332] width 0 height 0
click at [645, 379] on button "Próximo →" at bounding box center [616, 387] width 129 height 40
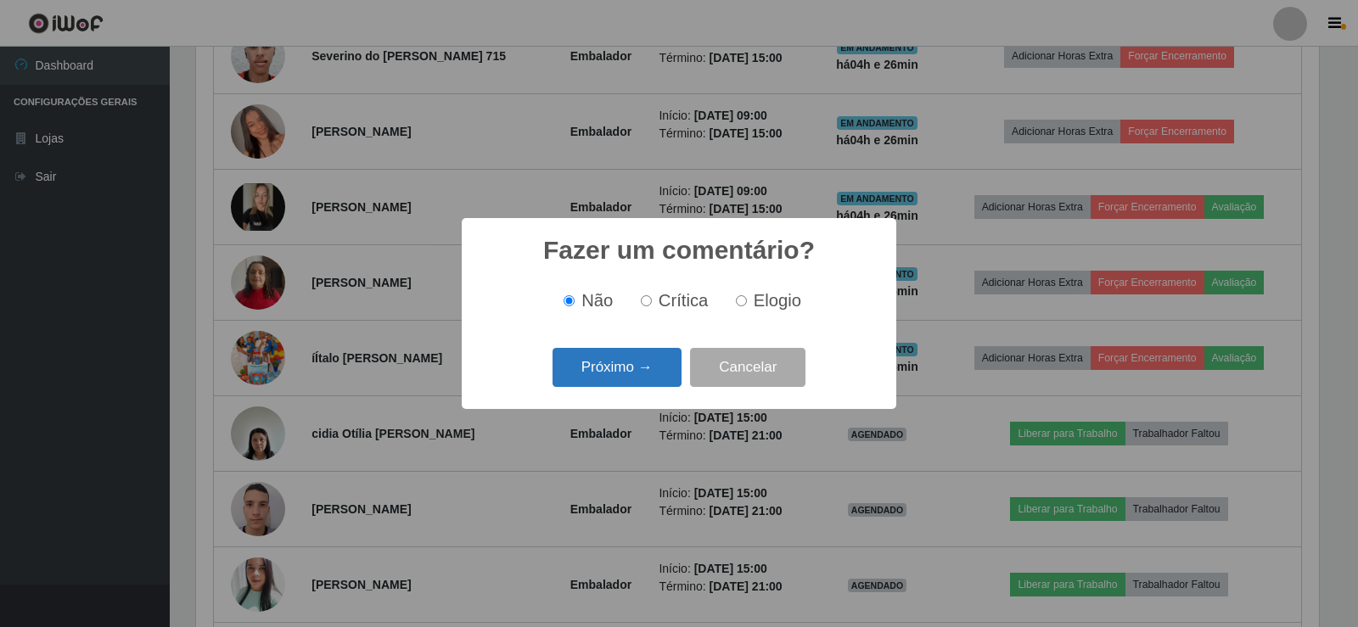
click at [650, 366] on button "Próximo →" at bounding box center [616, 368] width 129 height 40
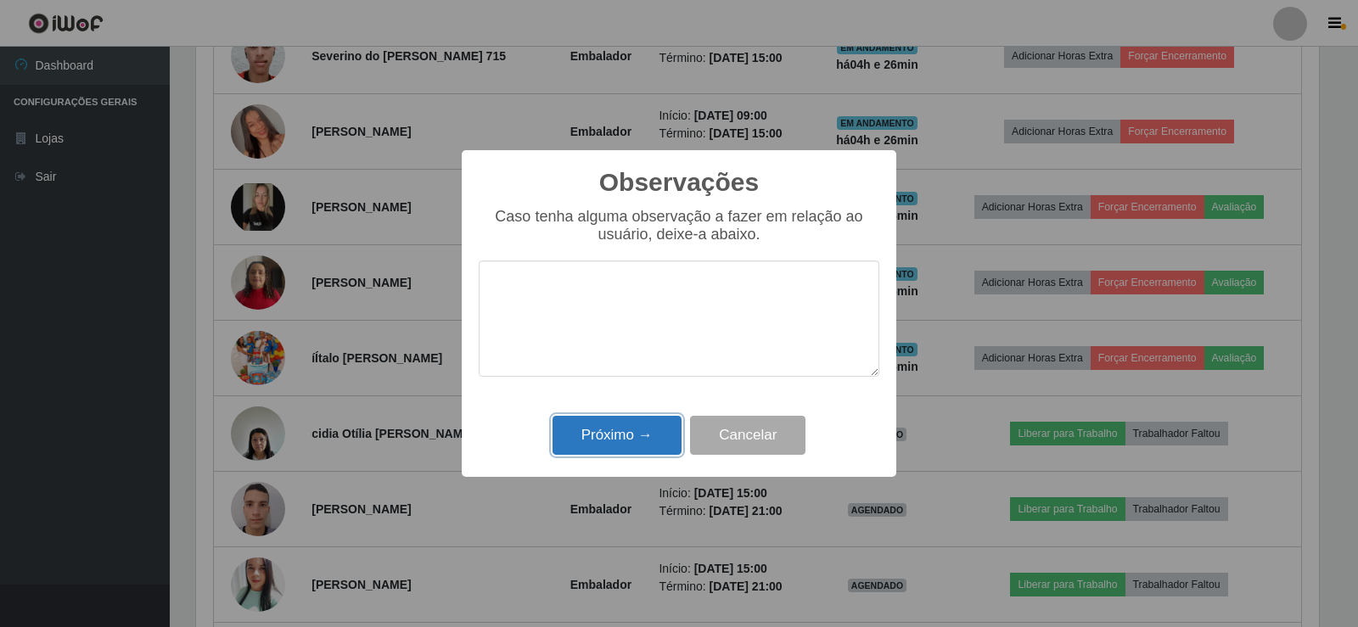
click at [645, 433] on button "Próximo →" at bounding box center [616, 436] width 129 height 40
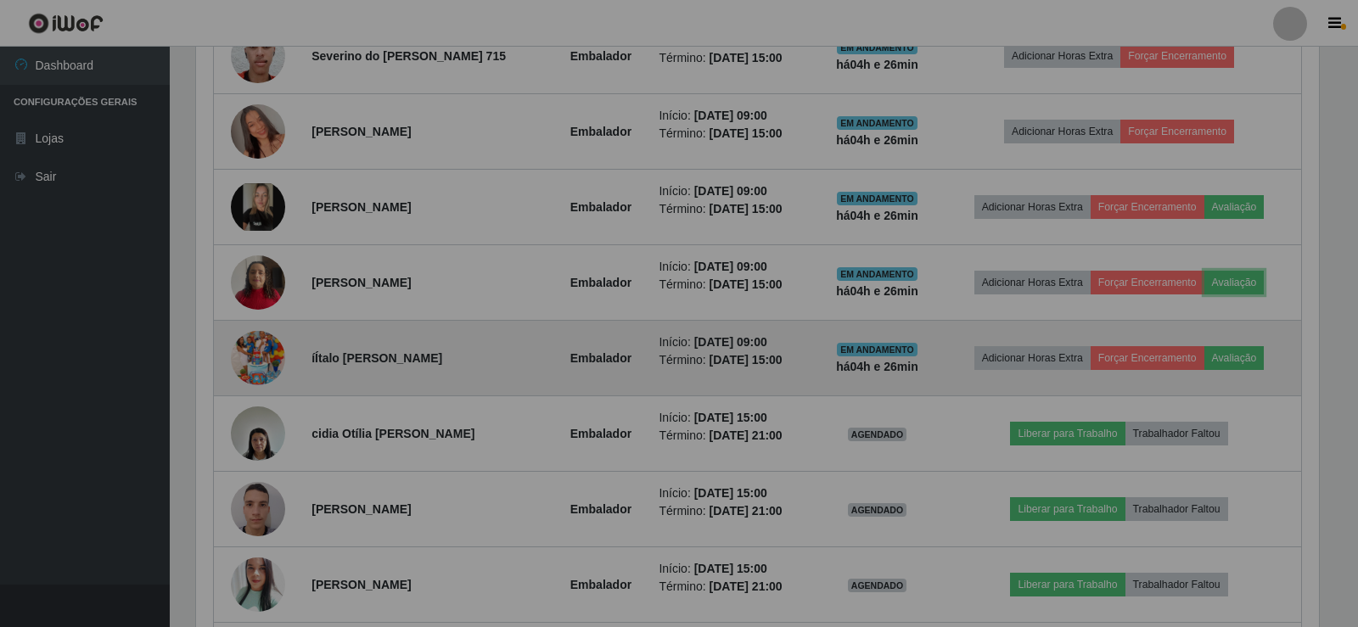
scroll to position [352, 1131]
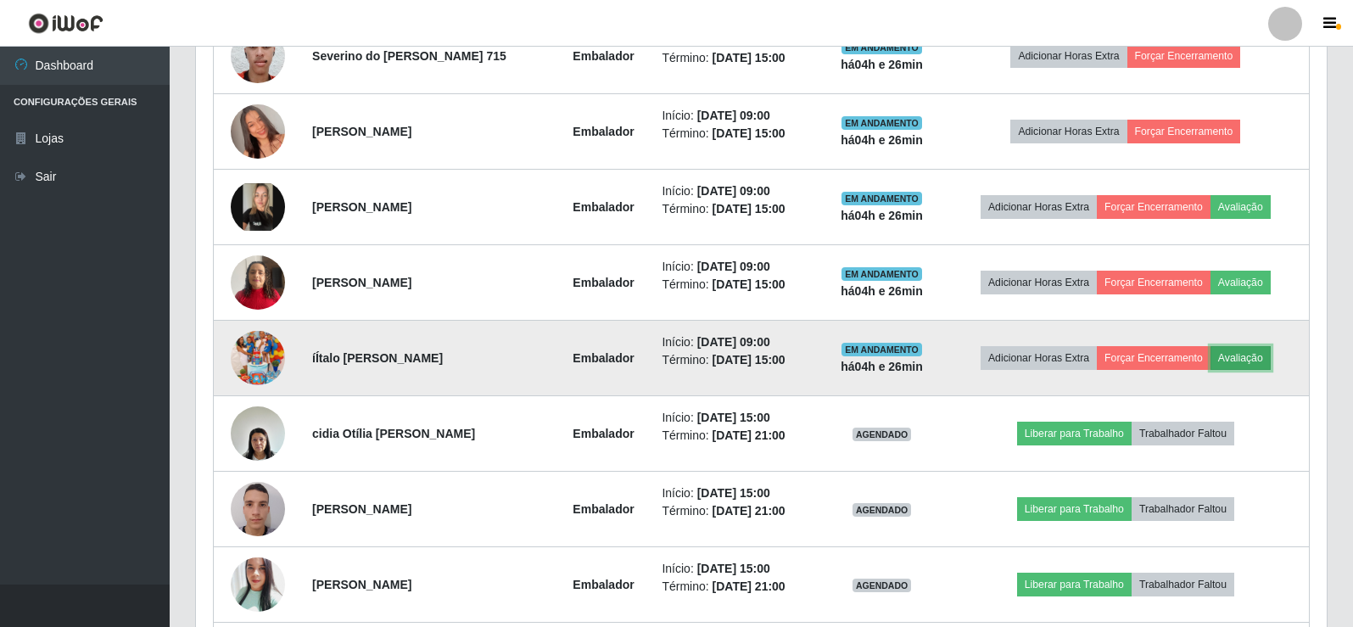
click at [1238, 355] on button "Avaliação" at bounding box center [1241, 358] width 60 height 24
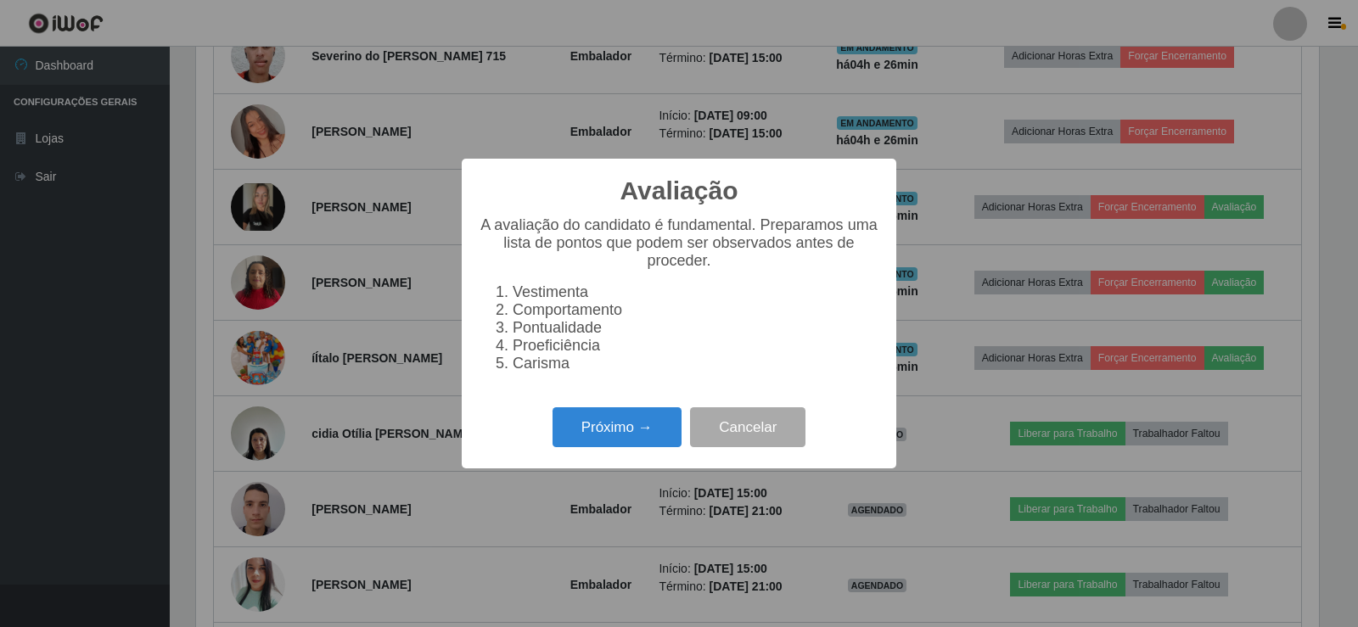
scroll to position [0, 0]
click at [586, 447] on button "Próximo →" at bounding box center [616, 427] width 129 height 40
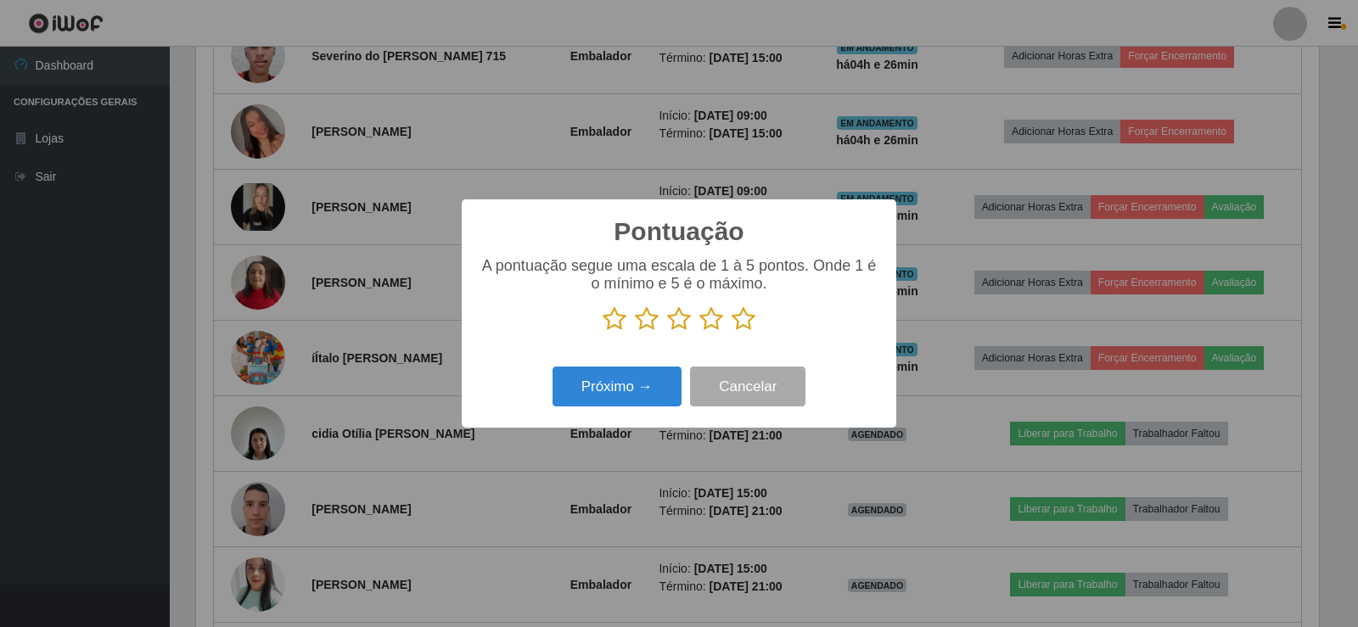
click at [746, 316] on icon at bounding box center [743, 318] width 24 height 25
click at [731, 332] on input "radio" at bounding box center [731, 332] width 0 height 0
click at [636, 380] on button "Próximo →" at bounding box center [616, 387] width 129 height 40
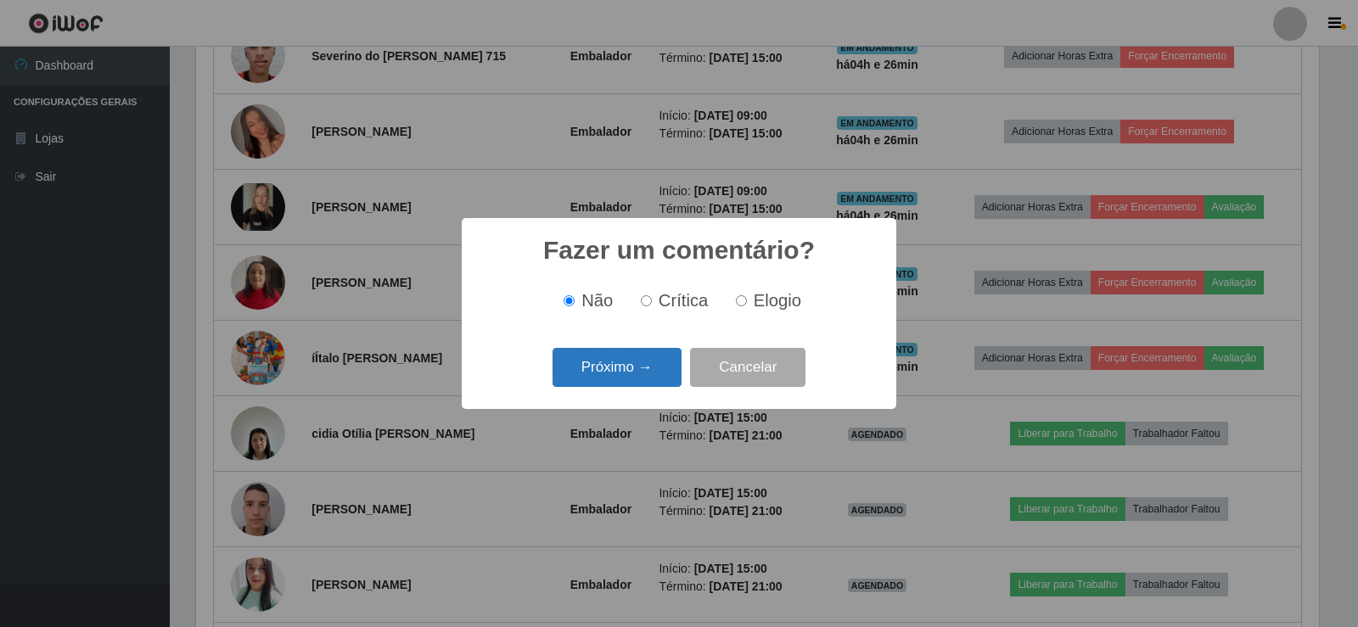
click at [642, 372] on button "Próximo →" at bounding box center [616, 368] width 129 height 40
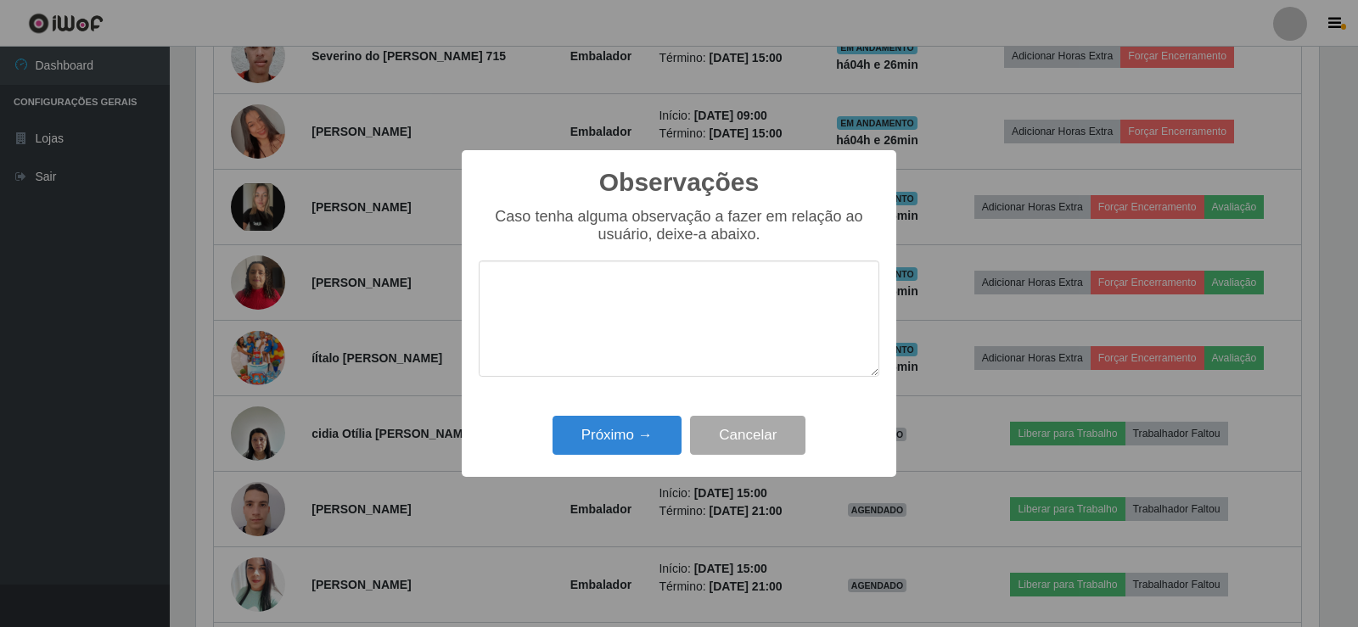
click at [634, 416] on div "Próximo → Cancelar" at bounding box center [679, 435] width 400 height 48
click at [634, 432] on button "Próximo →" at bounding box center [616, 436] width 129 height 40
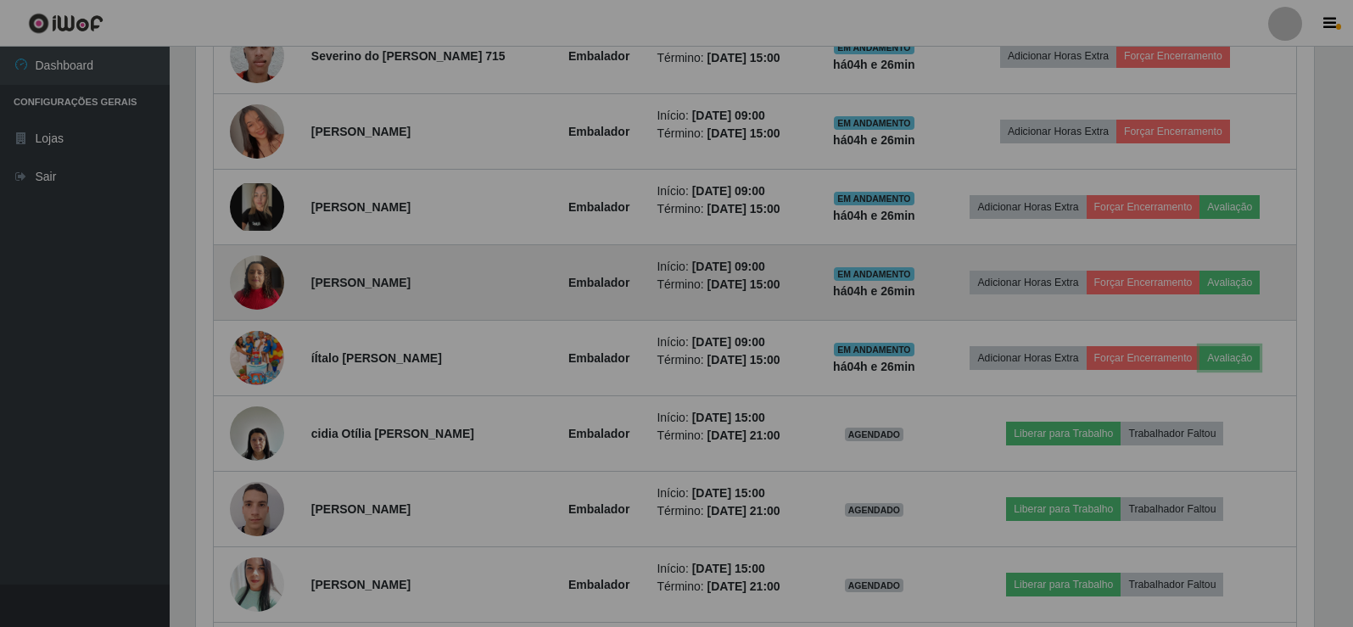
scroll to position [848116, 847337]
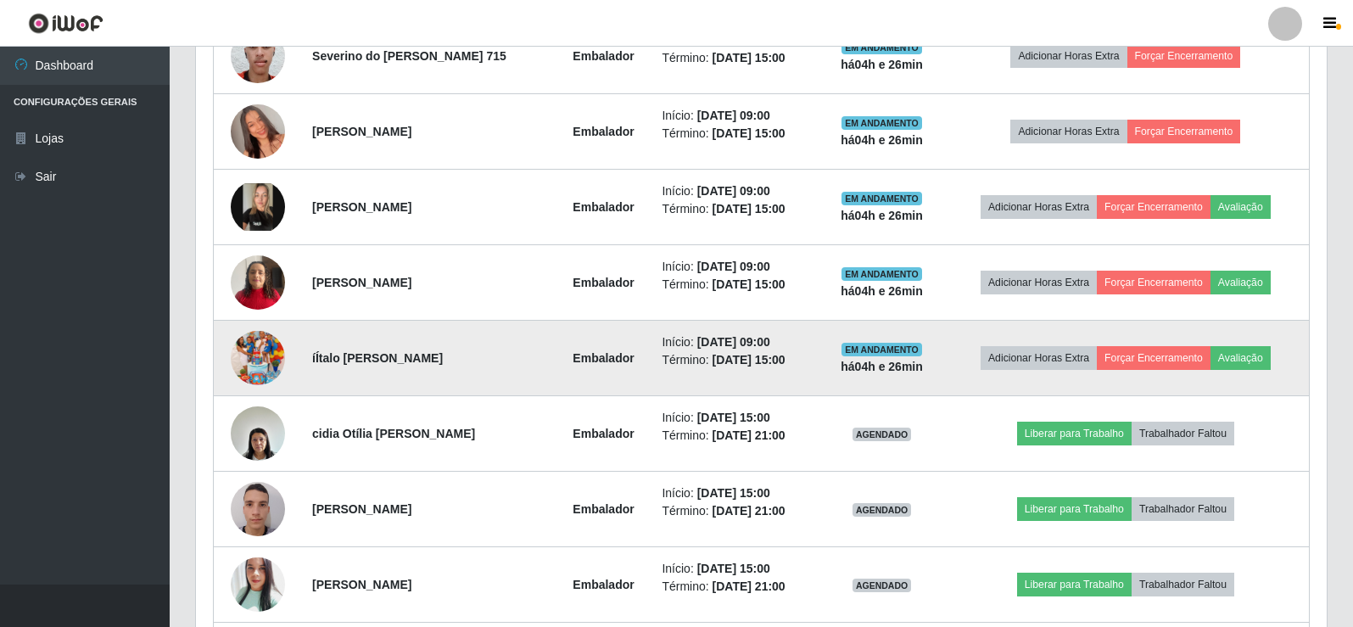
click at [277, 368] on img at bounding box center [258, 358] width 54 height 97
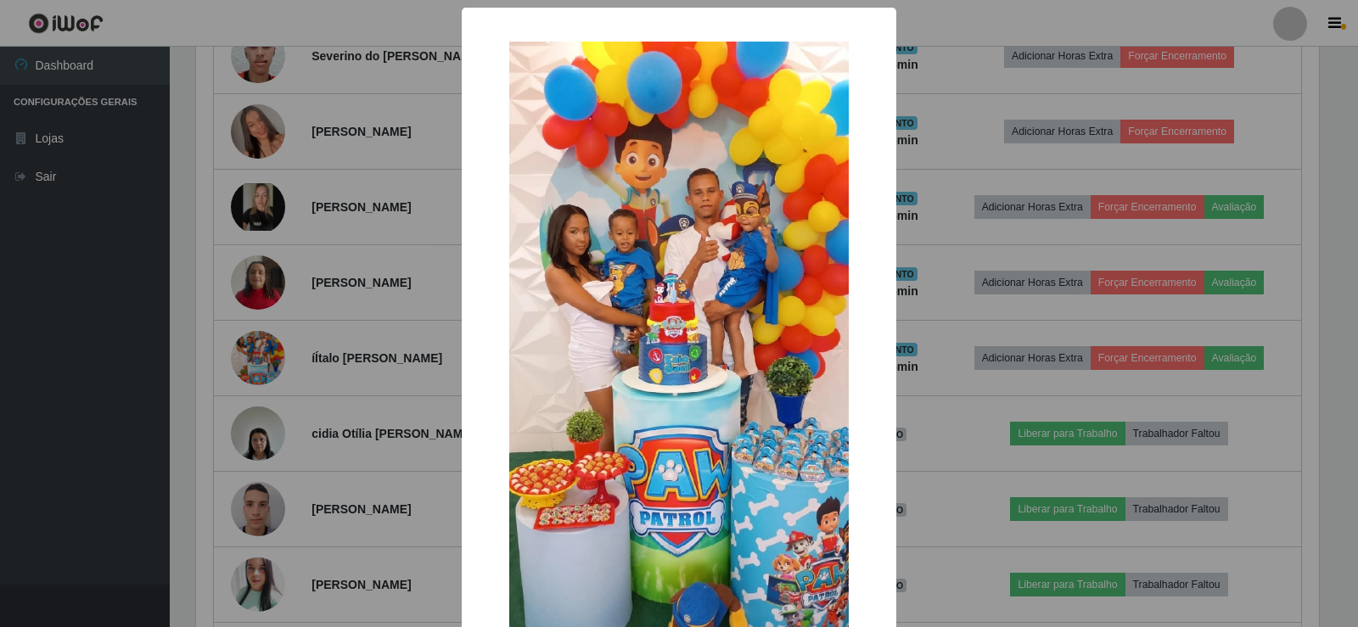
click at [292, 349] on div "× OK Cancel" at bounding box center [679, 313] width 1358 height 627
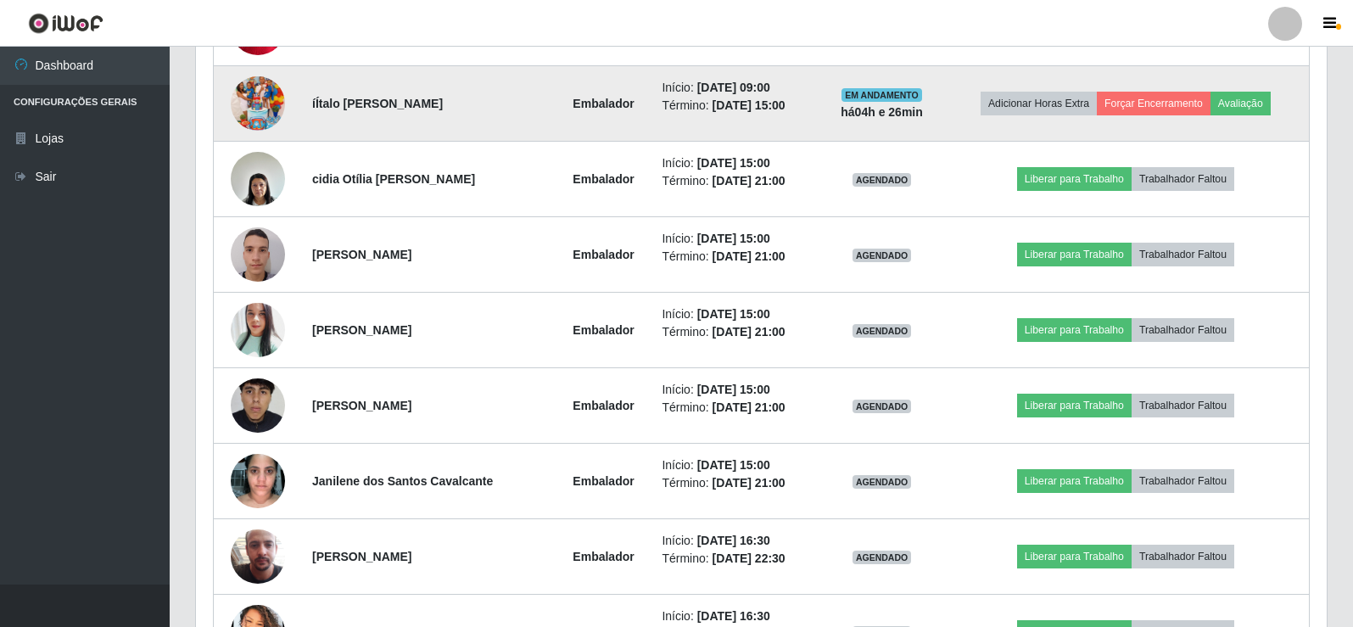
scroll to position [1216, 0]
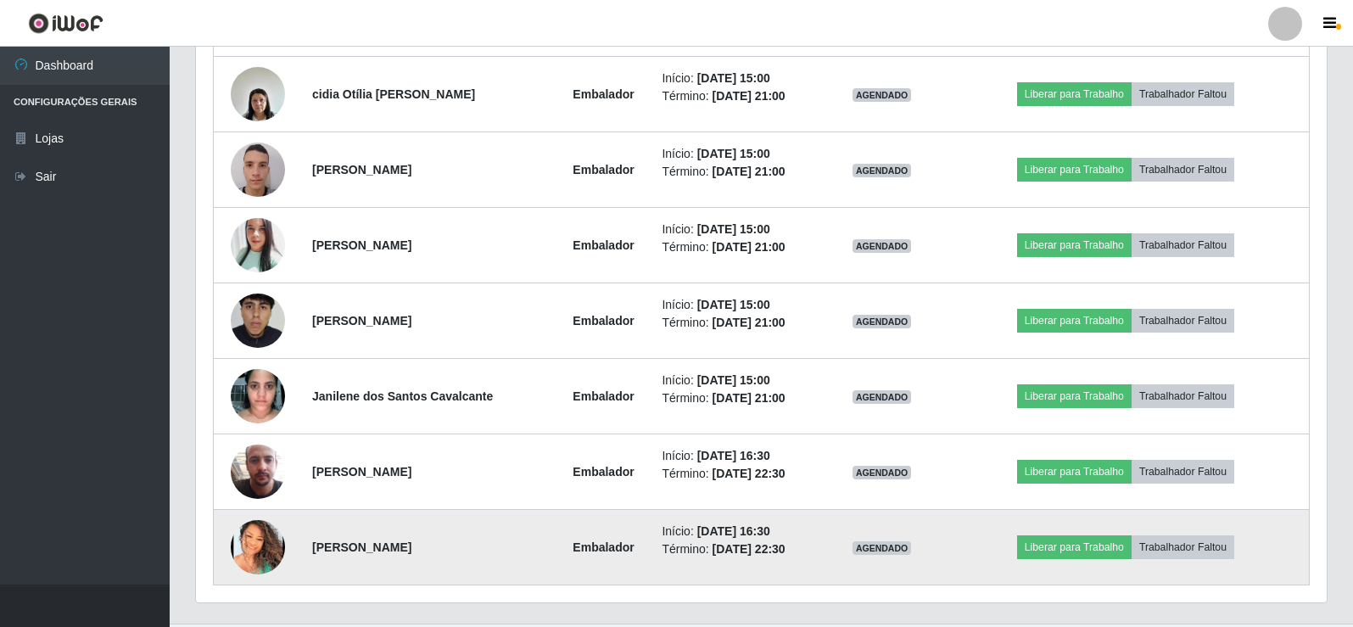
click at [260, 535] on img at bounding box center [258, 547] width 54 height 54
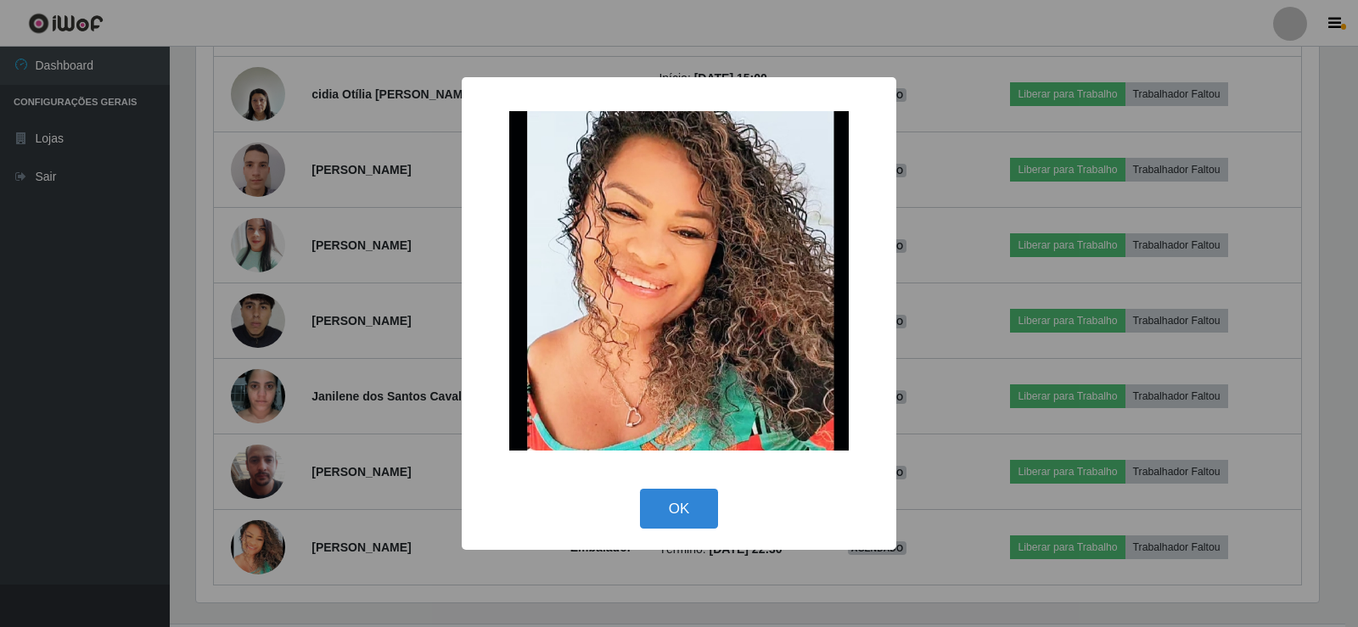
click at [310, 368] on div "× OK Cancel" at bounding box center [679, 313] width 1358 height 627
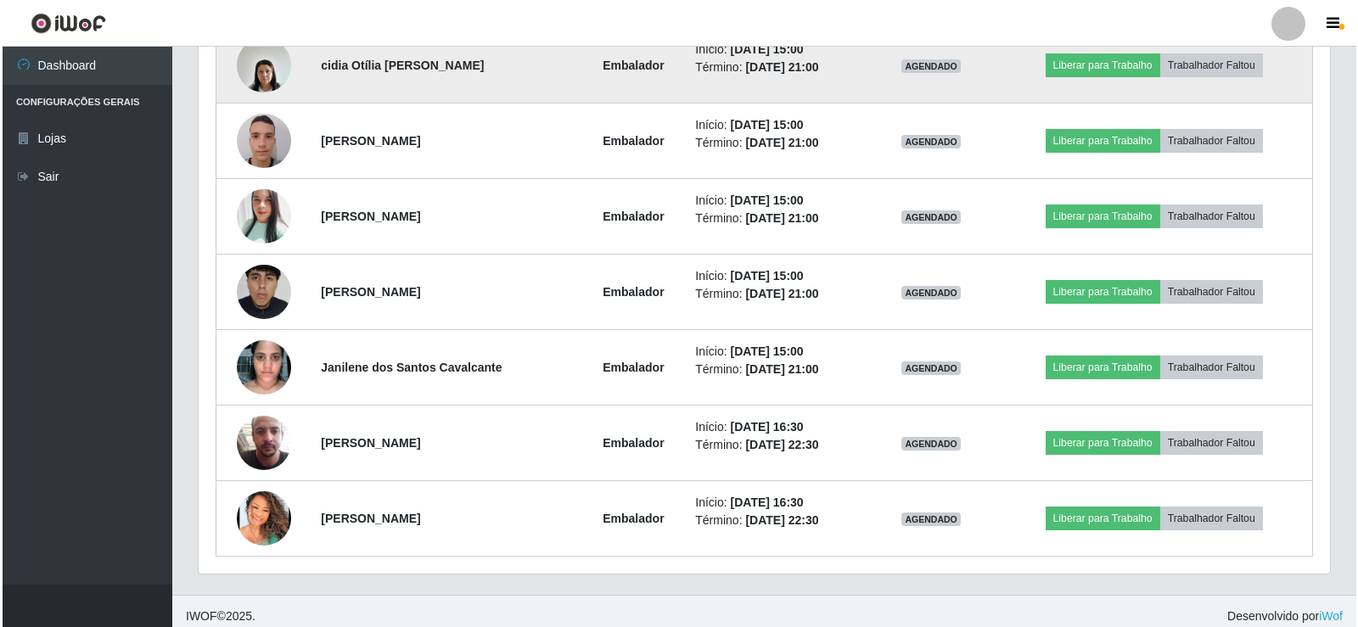
scroll to position [1255, 0]
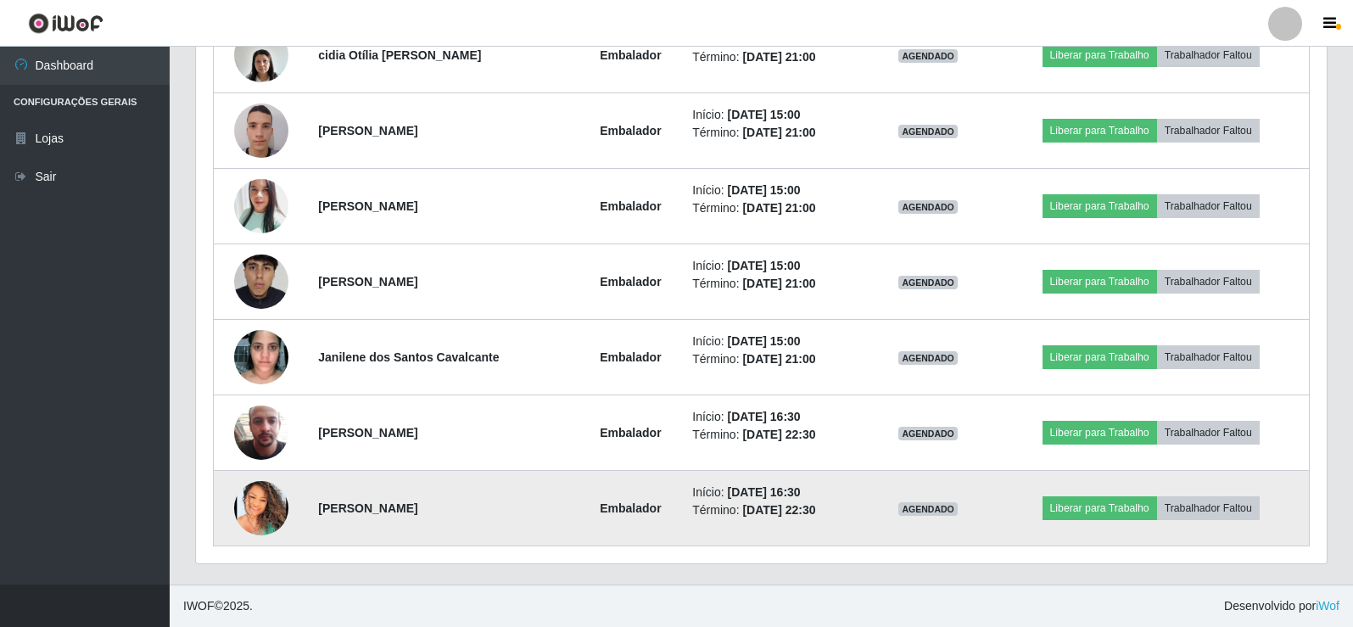
click at [253, 506] on img at bounding box center [261, 508] width 54 height 54
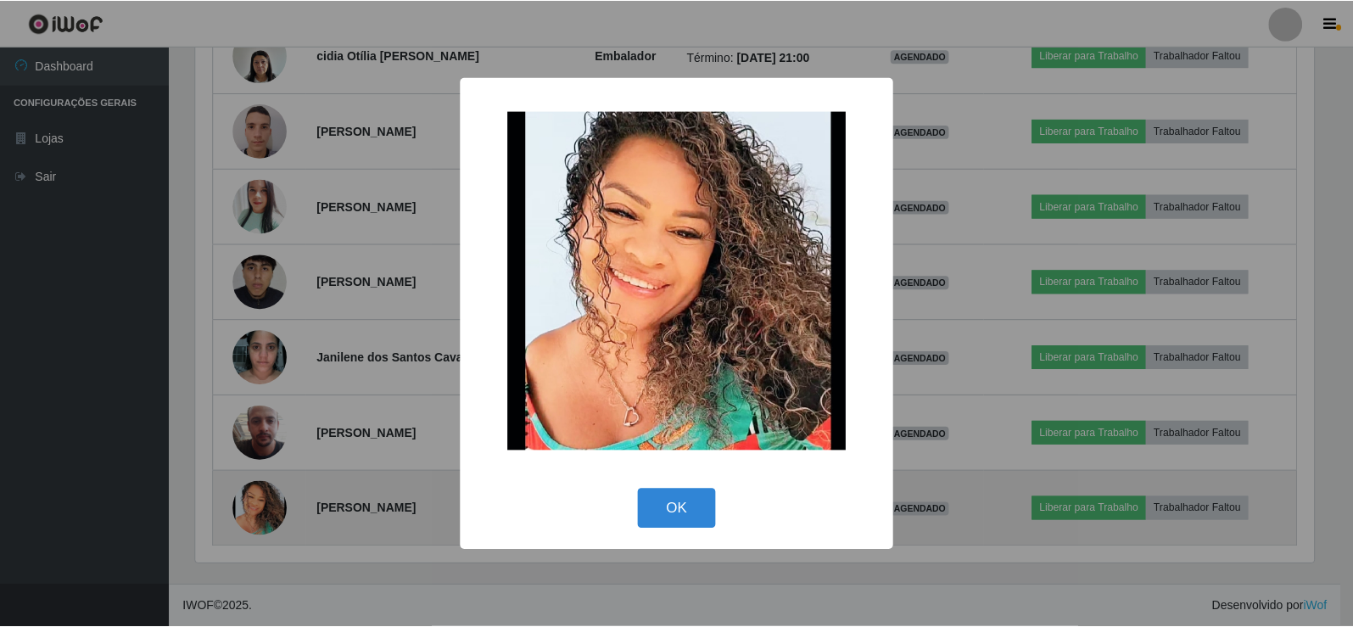
scroll to position [352, 1123]
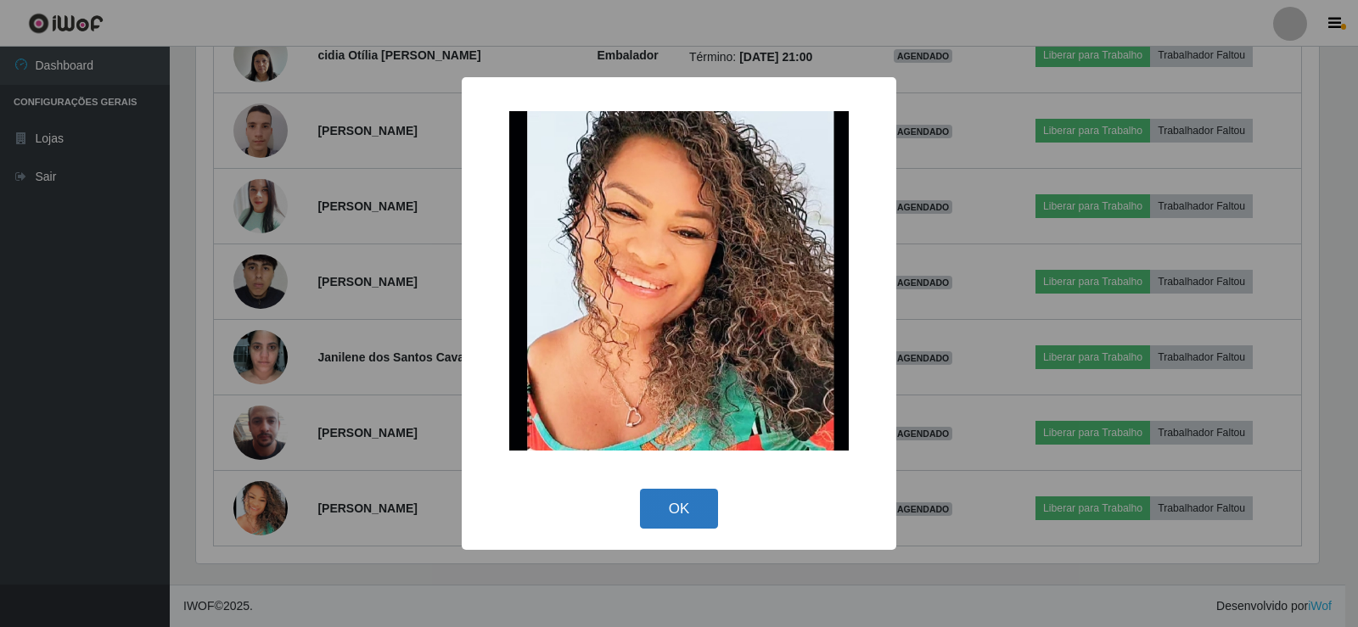
click at [684, 509] on button "OK" at bounding box center [679, 509] width 79 height 40
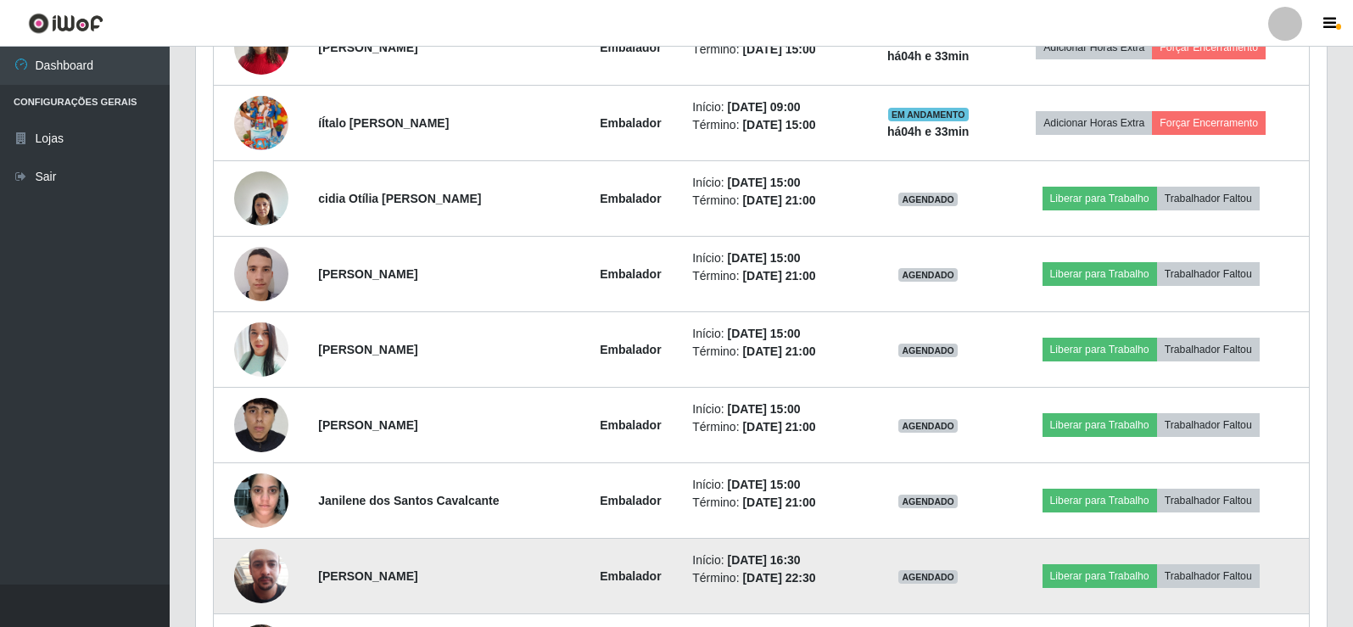
scroll to position [1085, 0]
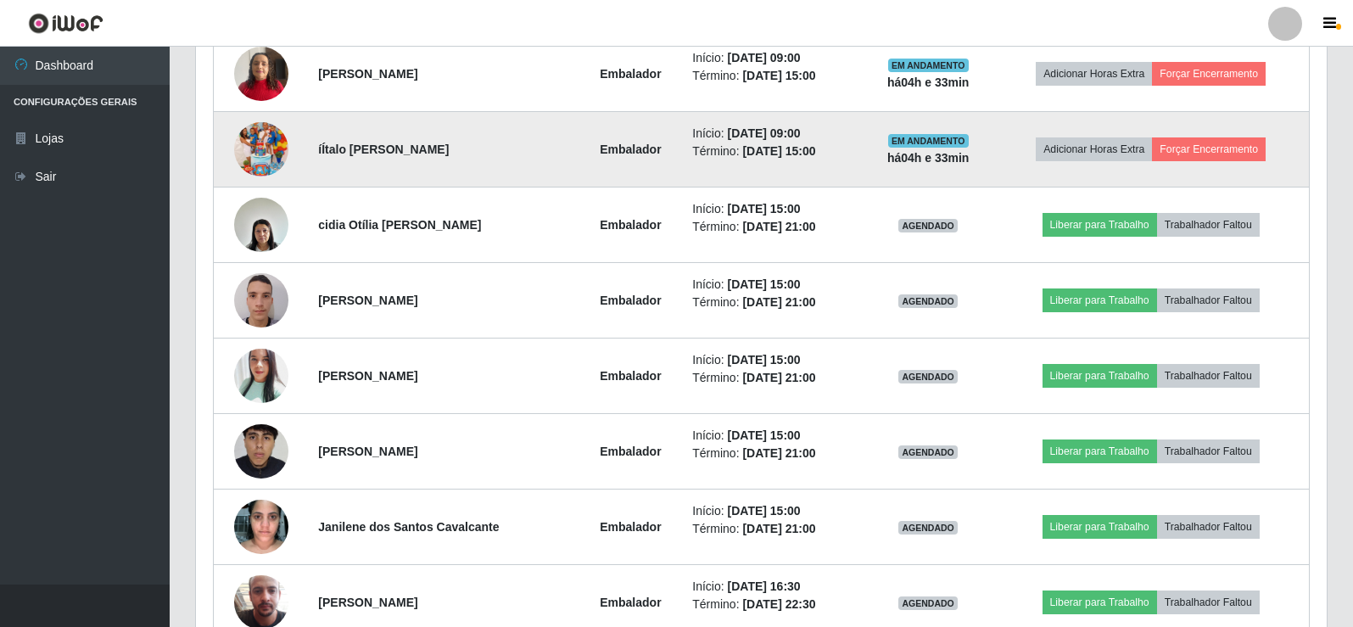
click at [260, 145] on img at bounding box center [261, 149] width 54 height 97
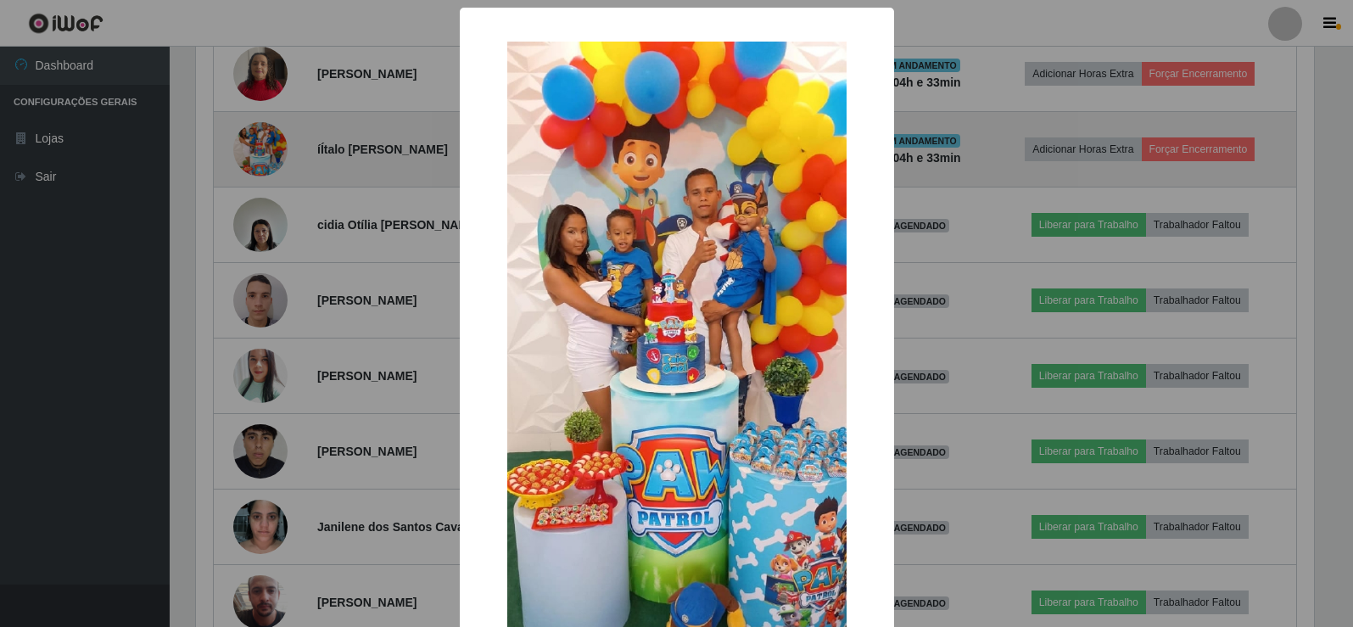
scroll to position [352, 1123]
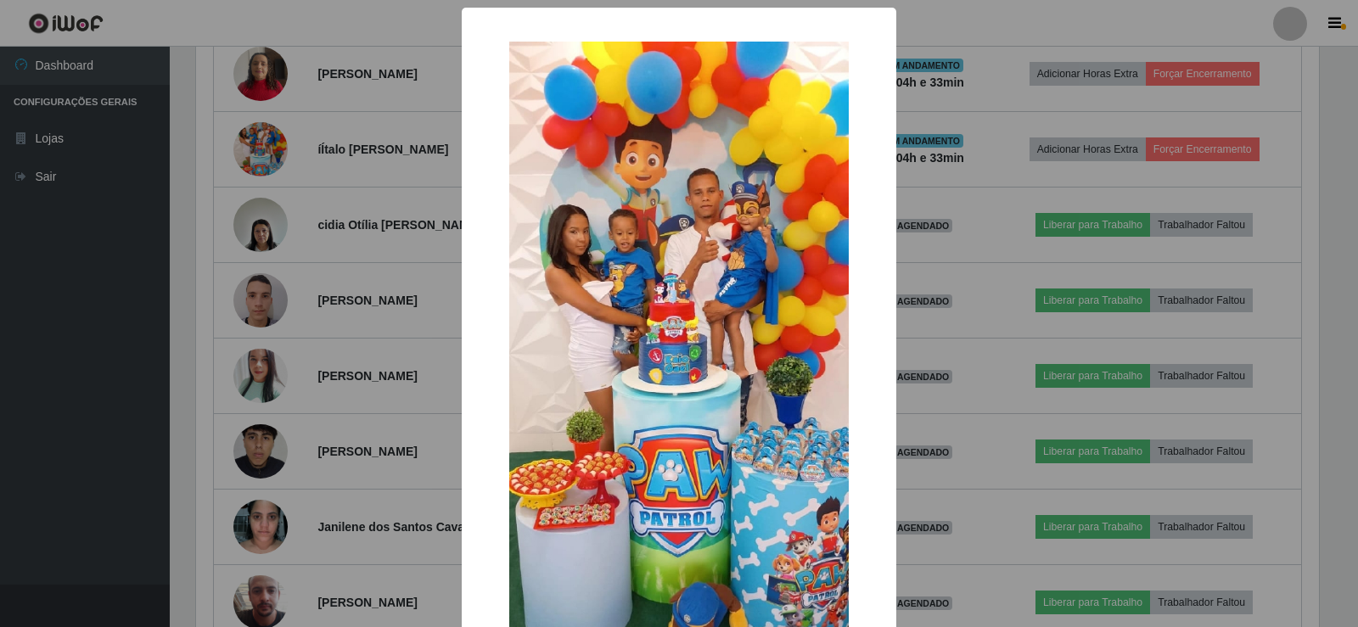
click at [369, 287] on div "× OK Cancel" at bounding box center [679, 313] width 1358 height 627
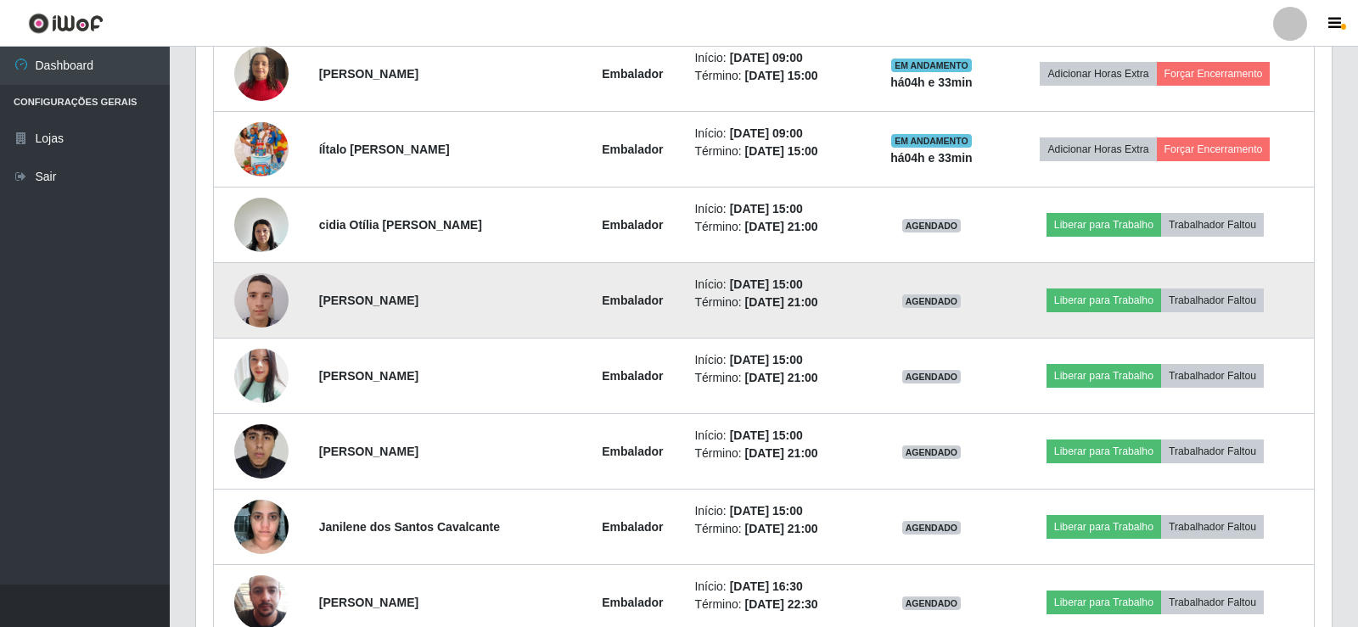
scroll to position [352, 1131]
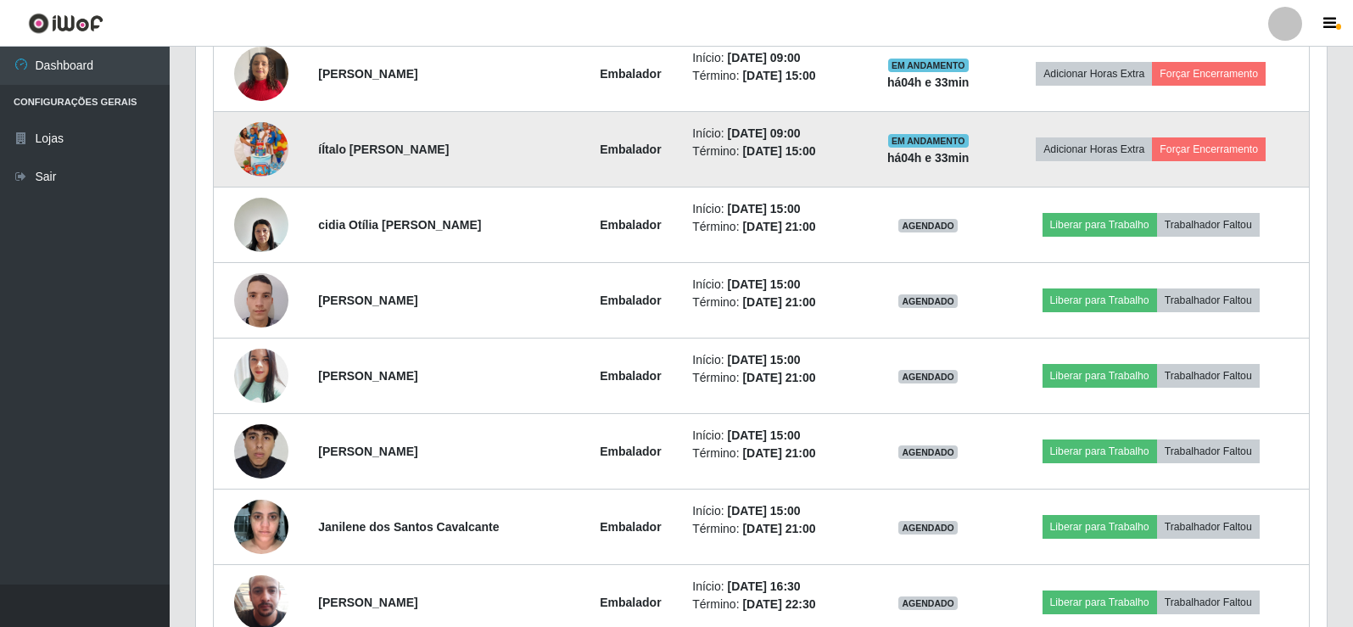
click at [261, 156] on img at bounding box center [261, 149] width 54 height 97
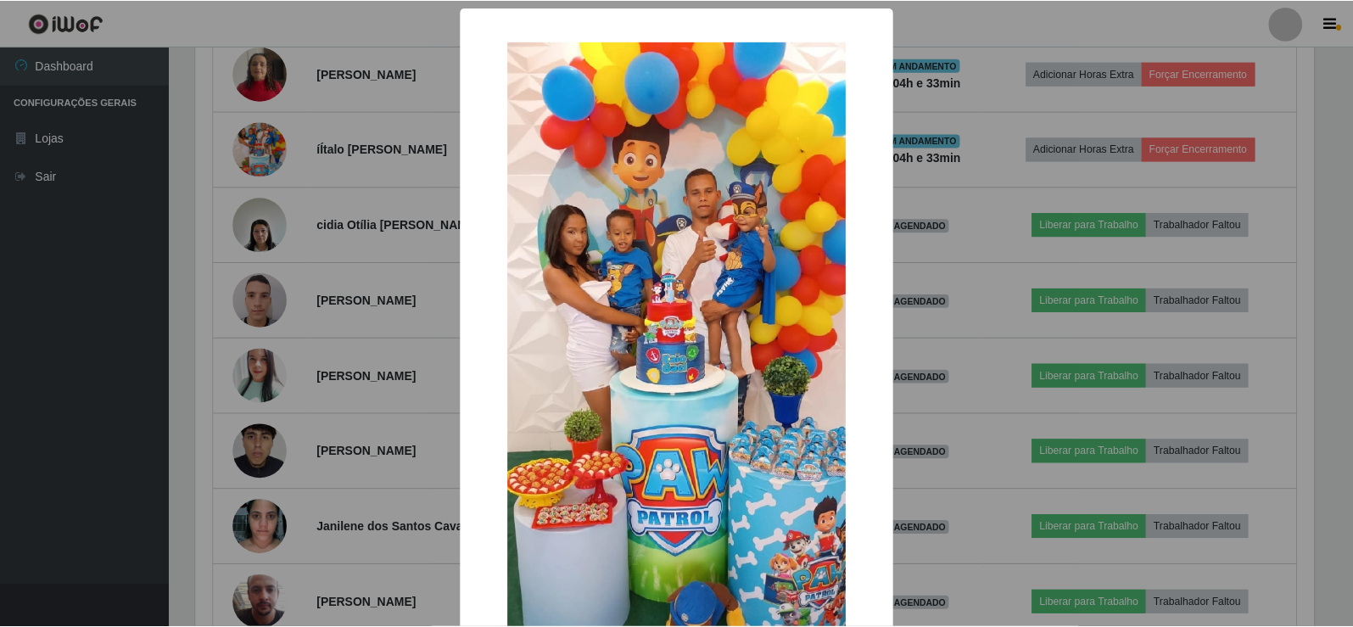
scroll to position [352, 1123]
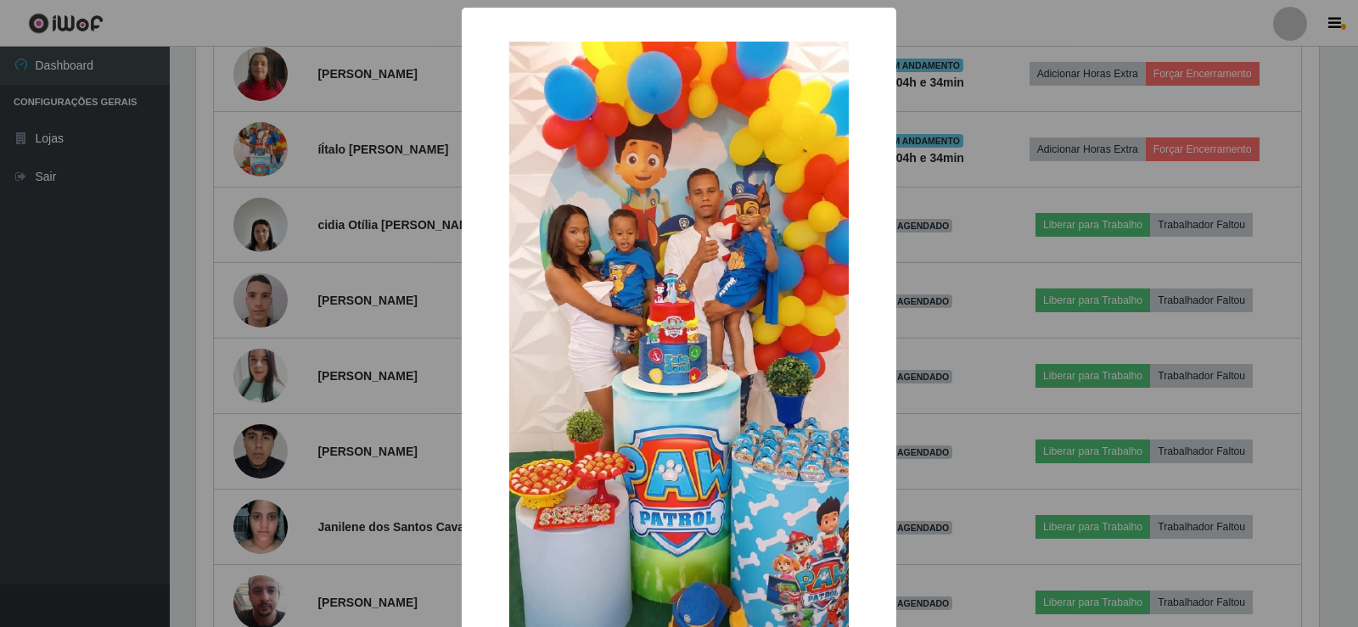
click at [467, 214] on div "× OK Cancel" at bounding box center [679, 376] width 434 height 737
click at [386, 196] on div "× OK Cancel" at bounding box center [679, 313] width 1358 height 627
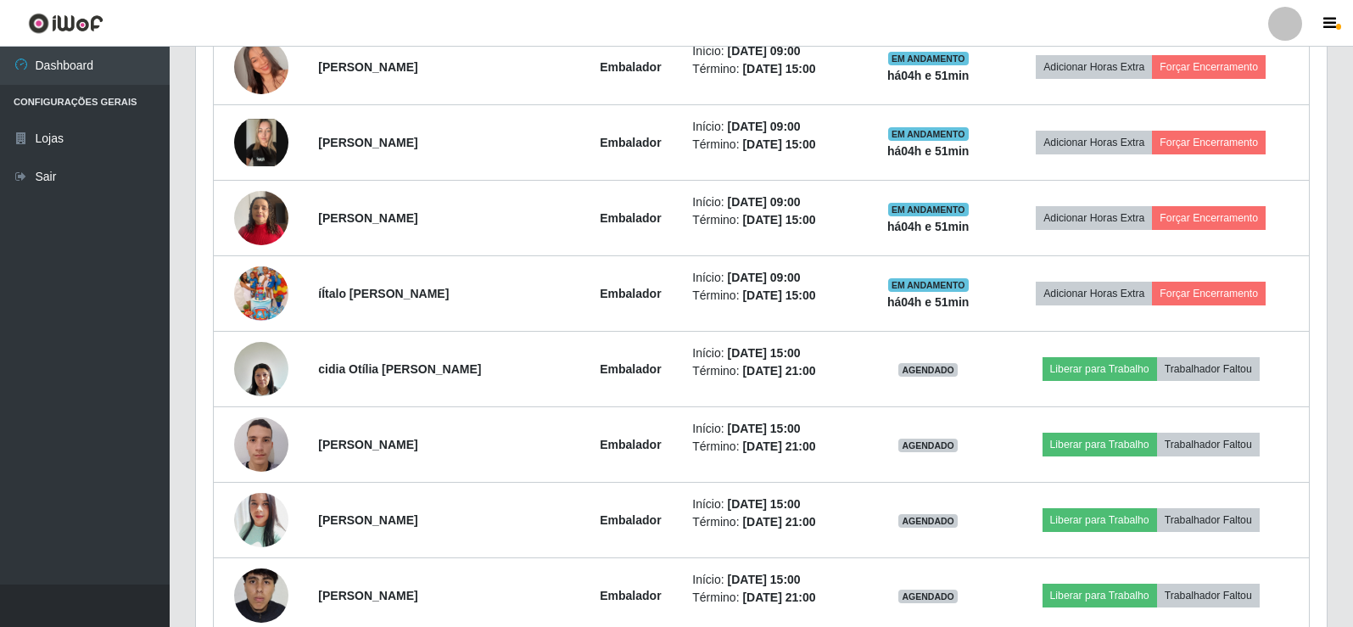
scroll to position [1000, 0]
